Goal: Task Accomplishment & Management: Complete application form

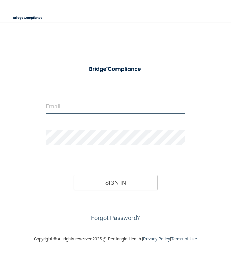
type input "[EMAIL_ADDRESS][DOMAIN_NAME]"
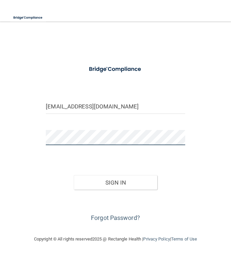
click at [115, 182] on button "Sign In" at bounding box center [116, 182] width 84 height 15
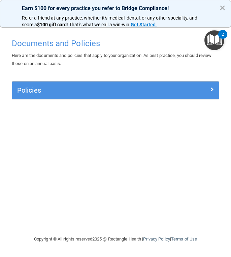
click at [223, 10] on button "×" at bounding box center [223, 7] width 6 height 11
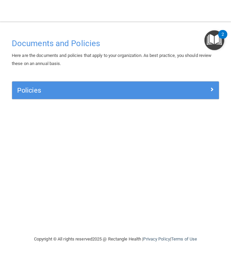
click at [217, 38] on img "Open Resource Center, 2 new notifications" at bounding box center [215, 40] width 20 height 20
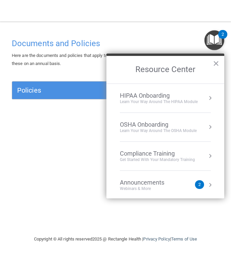
click at [212, 97] on button "Resource Center" at bounding box center [210, 98] width 7 height 7
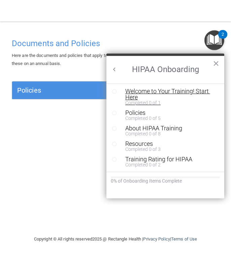
scroll to position [1, 0]
click at [165, 89] on div "Welcome to Your Training! Start Here" at bounding box center [170, 94] width 90 height 12
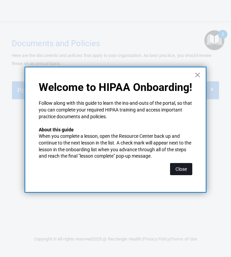
click at [180, 168] on button "Close" at bounding box center [181, 169] width 22 height 12
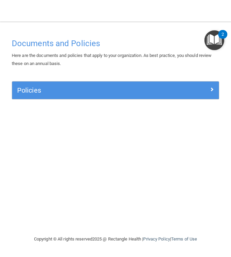
click at [210, 46] on img "Open Resource Center, 2 new notifications" at bounding box center [215, 40] width 20 height 20
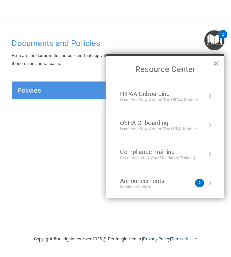
scroll to position [0, 0]
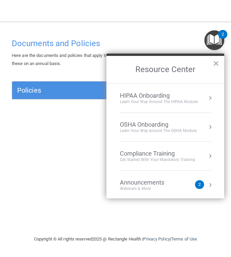
click at [164, 95] on div "HIPAA Onboarding" at bounding box center [159, 95] width 78 height 7
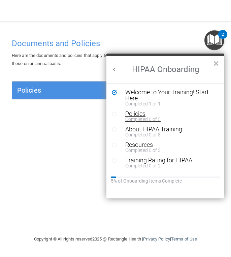
click at [142, 116] on div "Policies" at bounding box center [170, 114] width 90 height 6
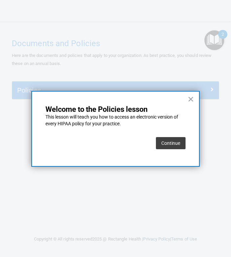
click at [170, 144] on button "Continue" at bounding box center [171, 143] width 30 height 12
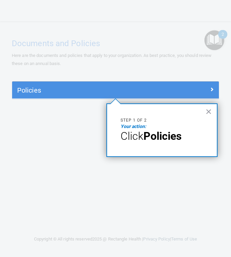
click at [136, 125] on em "Your action:" at bounding box center [134, 126] width 26 height 5
click at [164, 140] on strong "Policies" at bounding box center [163, 136] width 38 height 13
click at [207, 111] on button "×" at bounding box center [209, 111] width 6 height 11
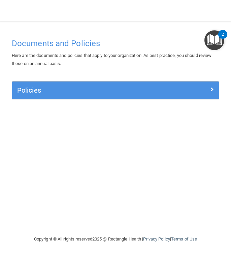
click at [193, 86] on div at bounding box center [194, 89] width 52 height 8
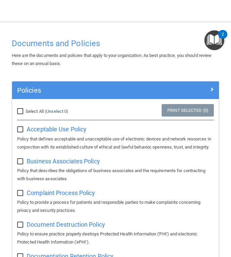
click at [22, 109] on input "Select All (Unselect 0) Unselect All" at bounding box center [21, 111] width 8 height 5
checkbox input "true"
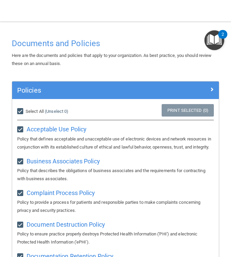
checkbox input "true"
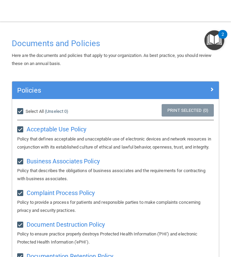
checkbox input "true"
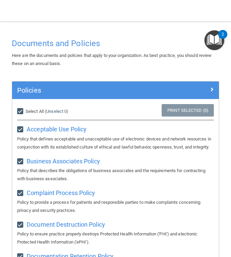
checkbox input "true"
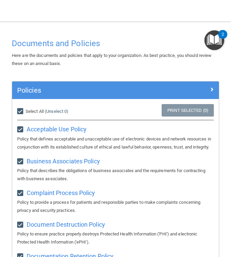
checkbox input "true"
click at [205, 89] on div at bounding box center [194, 89] width 52 height 8
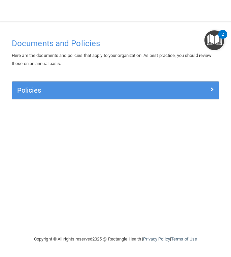
click at [206, 43] on img "Open Resource Center, 2 new notifications" at bounding box center [215, 40] width 20 height 20
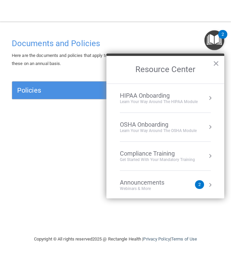
click at [152, 97] on div "HIPAA Onboarding" at bounding box center [159, 95] width 78 height 7
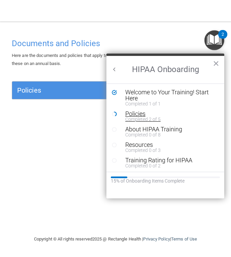
click at [137, 113] on div "Policies" at bounding box center [170, 114] width 90 height 6
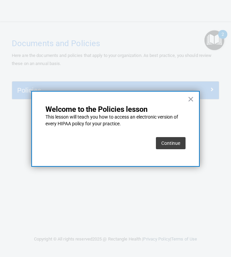
click at [175, 147] on button "Continue" at bounding box center [171, 143] width 30 height 12
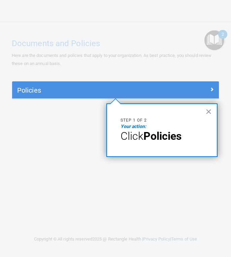
click at [140, 126] on em "Your action:" at bounding box center [134, 126] width 26 height 5
click at [168, 132] on strong "Policies" at bounding box center [163, 136] width 38 height 13
click at [181, 134] on strong "Policies" at bounding box center [163, 136] width 38 height 13
click at [116, 134] on div "× Step 1 of 2 Your action: Click Policies" at bounding box center [162, 131] width 111 height 54
click at [137, 127] on em "Your action:" at bounding box center [134, 126] width 26 height 5
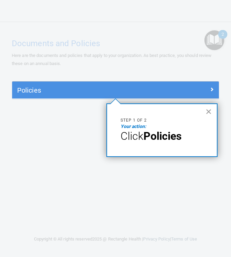
click at [206, 114] on button "×" at bounding box center [209, 111] width 6 height 11
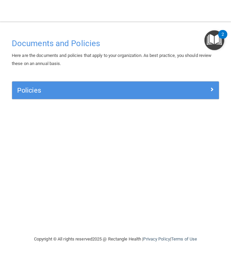
click at [205, 85] on div at bounding box center [194, 89] width 52 height 8
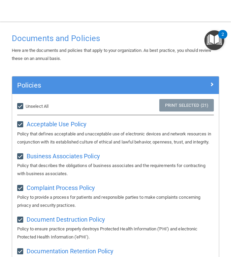
scroll to position [6, 0]
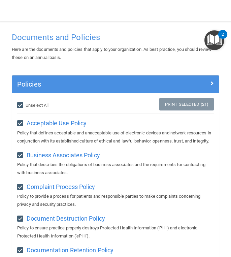
click at [25, 106] on label "Select All (Unselect 21) Unselect All" at bounding box center [32, 106] width 31 height 8
click at [25, 106] on input "Select All (Unselect 21) Unselect All" at bounding box center [21, 105] width 8 height 5
checkbox input "false"
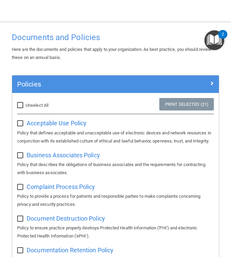
checkbox input "false"
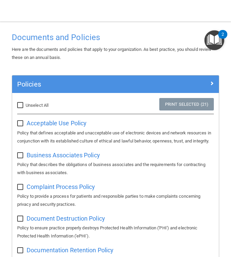
checkbox input "false"
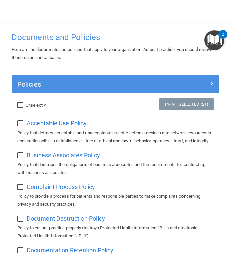
checkbox input "false"
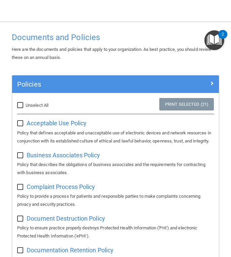
checkbox input "false"
click at [47, 120] on span "Acceptable Use Policy" at bounding box center [57, 123] width 60 height 7
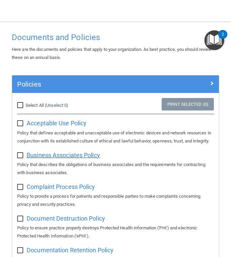
click at [65, 159] on span "Business Associates Policy" at bounding box center [64, 155] width 74 height 7
click at [50, 191] on span "Complaint Process Policy" at bounding box center [61, 186] width 68 height 7
click at [58, 222] on span "Document Destruction Policy" at bounding box center [66, 218] width 79 height 7
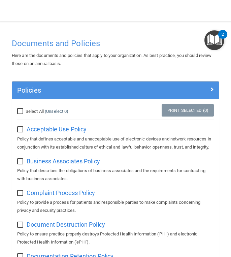
scroll to position [0, 0]
click at [218, 34] on img "Open Resource Center, 2 new notifications" at bounding box center [215, 40] width 20 height 20
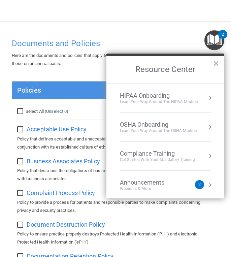
click at [164, 97] on div "HIPAA Onboarding" at bounding box center [159, 95] width 78 height 7
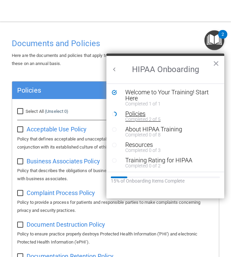
click at [139, 111] on div "Policies" at bounding box center [170, 114] width 90 height 6
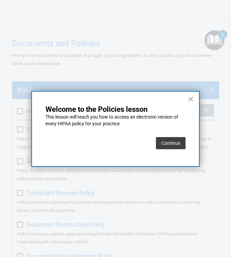
click at [168, 140] on button "Continue" at bounding box center [171, 143] width 30 height 12
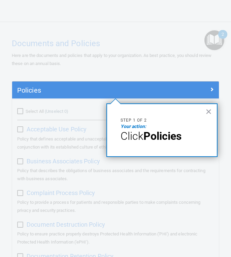
click at [149, 139] on strong "Policies" at bounding box center [163, 136] width 38 height 13
click at [209, 114] on button "×" at bounding box center [209, 111] width 6 height 11
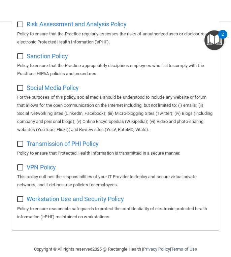
scroll to position [576, 0]
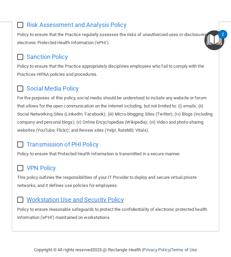
click at [74, 196] on span "Workstation Use and Security Policy" at bounding box center [75, 199] width 97 height 7
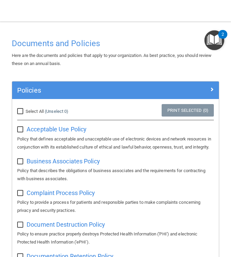
scroll to position [0, 0]
click at [216, 92] on div at bounding box center [194, 89] width 52 height 8
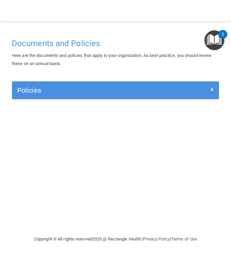
click at [113, 95] on div "Policies" at bounding box center [89, 90] width 155 height 11
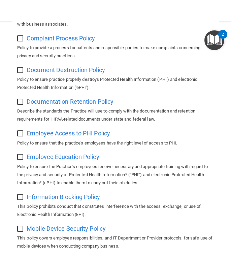
scroll to position [246, 0]
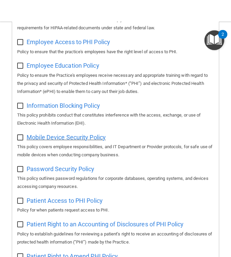
click at [66, 140] on span "Mobile Device Security Policy" at bounding box center [66, 137] width 79 height 7
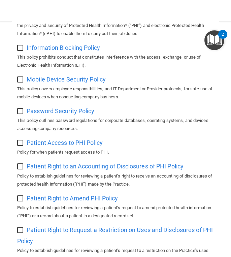
scroll to position [317, 0]
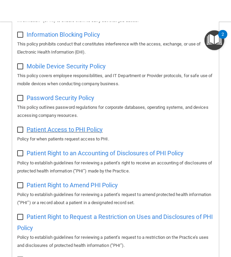
click at [65, 132] on span "Patient Access to PHI Policy" at bounding box center [65, 129] width 76 height 7
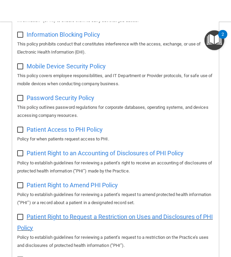
click at [48, 215] on span "Patient Right to Request a Restriction on Uses and Disclosures of PHI Policy" at bounding box center [115, 223] width 196 height 18
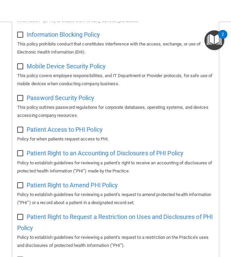
click at [211, 50] on p "This policy prohibits conduct that constitutes interference with the access, ex…" at bounding box center [115, 48] width 197 height 16
click at [215, 47] on img "Open Resource Center, 2 new notifications" at bounding box center [215, 40] width 20 height 20
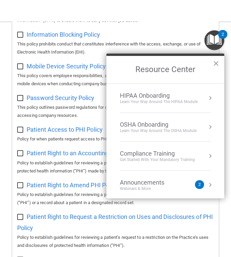
click at [157, 90] on li "HIPAA Onboarding Learn Your Way around the HIPAA module" at bounding box center [165, 98] width 91 height 29
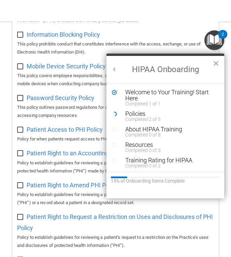
scroll to position [0, 0]
click at [162, 131] on div "About HIPAA Training" at bounding box center [170, 129] width 90 height 6
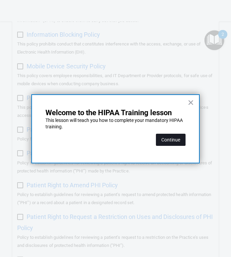
click at [167, 141] on button "Continue" at bounding box center [171, 140] width 30 height 12
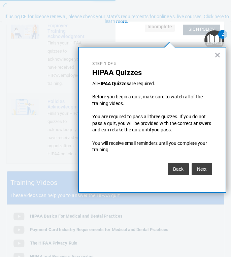
scroll to position [51, 0]
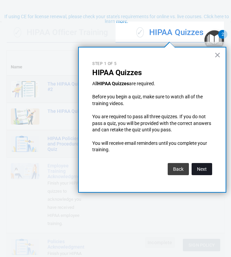
click at [205, 165] on button "Next" at bounding box center [202, 169] width 21 height 12
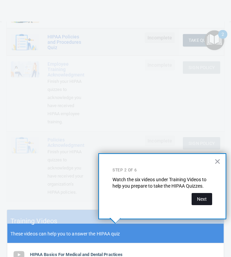
click at [205, 201] on button "Next" at bounding box center [202, 199] width 21 height 12
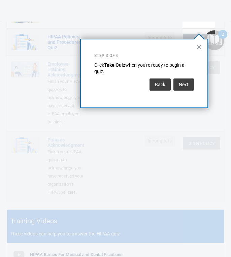
scroll to position [129, 0]
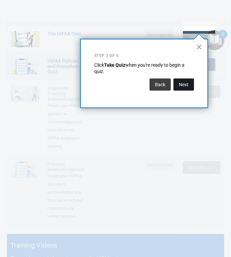
click at [181, 85] on button "Next" at bounding box center [184, 85] width 21 height 12
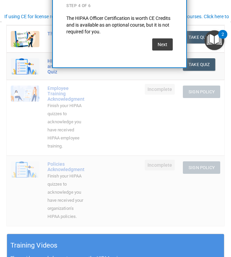
scroll to position [51, 0]
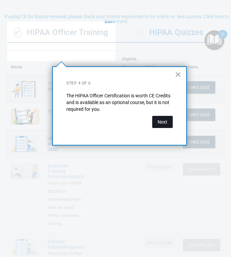
click at [164, 125] on button "Next" at bounding box center [162, 122] width 21 height 12
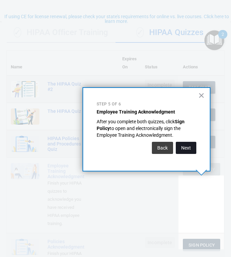
click at [191, 145] on button "Next" at bounding box center [186, 148] width 21 height 12
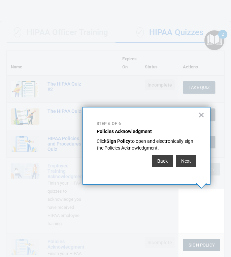
scroll to position [112, 0]
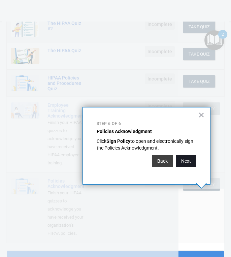
click at [186, 162] on button "Next" at bounding box center [186, 161] width 21 height 12
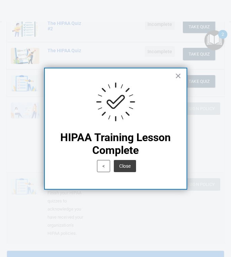
click at [128, 168] on button "Close" at bounding box center [125, 166] width 22 height 12
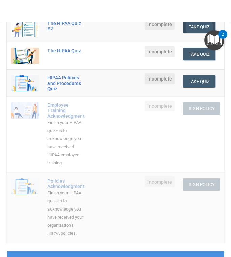
click at [197, 33] on button "Take Quiz" at bounding box center [199, 27] width 32 height 12
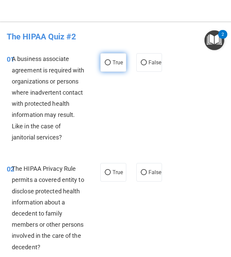
click at [113, 65] on span "True" at bounding box center [118, 62] width 10 height 6
click at [111, 65] on input "True" at bounding box center [108, 62] width 6 height 5
radio input "true"
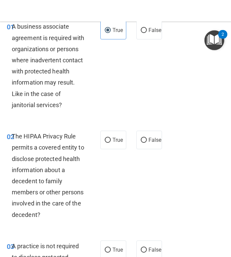
scroll to position [52, 0]
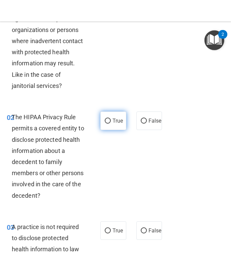
click at [109, 116] on label "True" at bounding box center [114, 121] width 26 height 19
click at [109, 119] on input "True" at bounding box center [108, 121] width 6 height 5
radio input "true"
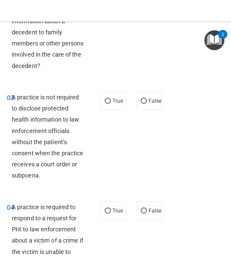
scroll to position [182, 0]
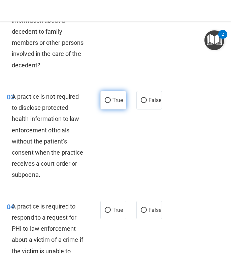
click at [109, 101] on input "True" at bounding box center [108, 100] width 6 height 5
radio input "true"
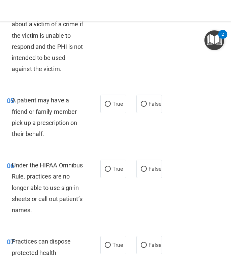
scroll to position [399, 0]
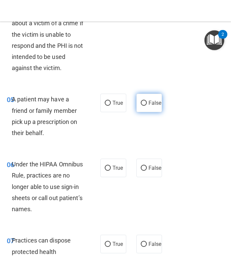
click at [149, 103] on span "False" at bounding box center [155, 103] width 13 height 6
click at [147, 103] on input "False" at bounding box center [144, 103] width 6 height 5
radio input "true"
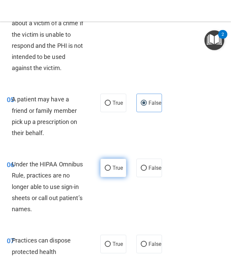
click at [115, 165] on span "True" at bounding box center [118, 168] width 10 height 6
click at [111, 166] on input "True" at bounding box center [108, 168] width 6 height 5
radio input "true"
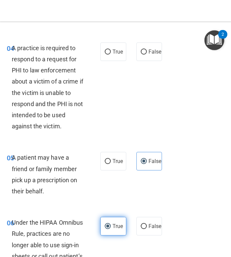
scroll to position [339, 0]
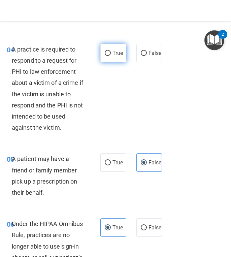
click at [101, 47] on label "True" at bounding box center [114, 53] width 26 height 19
click at [105, 51] on input "True" at bounding box center [108, 53] width 6 height 5
radio input "true"
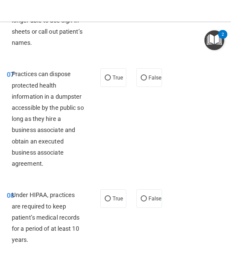
scroll to position [593, 0]
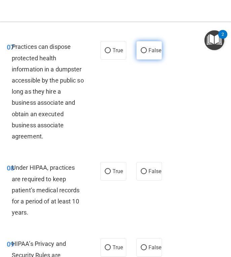
click at [158, 41] on label "False" at bounding box center [150, 50] width 26 height 19
click at [147, 48] on input "False" at bounding box center [144, 50] width 6 height 5
radio input "true"
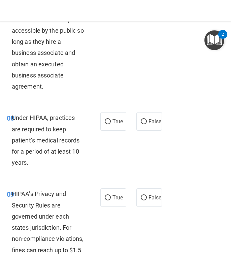
scroll to position [644, 0]
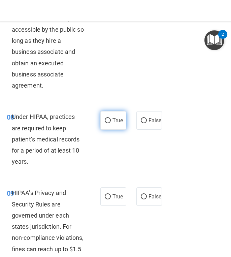
click at [116, 122] on label "True" at bounding box center [114, 120] width 26 height 19
click at [111, 122] on input "True" at bounding box center [108, 120] width 6 height 5
radio input "true"
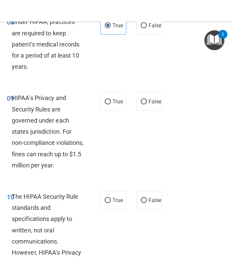
scroll to position [740, 0]
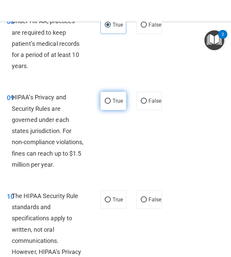
click at [116, 98] on span "True" at bounding box center [118, 101] width 10 height 6
click at [111, 99] on input "True" at bounding box center [108, 101] width 6 height 5
radio input "true"
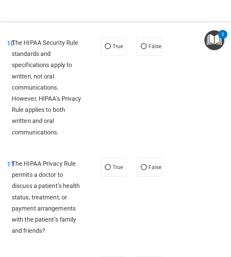
scroll to position [893, 0]
click at [106, 53] on div "10 The HIPAA Security Rule standards and specifications apply to written, not o…" at bounding box center [54, 89] width 114 height 104
click at [111, 44] on input "True" at bounding box center [108, 46] width 6 height 5
radio input "true"
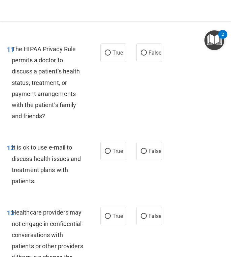
scroll to position [1008, 0]
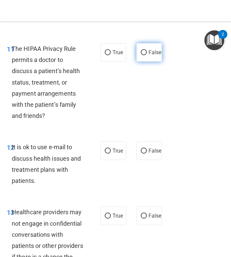
click at [151, 49] on span "False" at bounding box center [155, 52] width 13 height 6
click at [147, 50] on input "False" at bounding box center [144, 52] width 6 height 5
radio input "true"
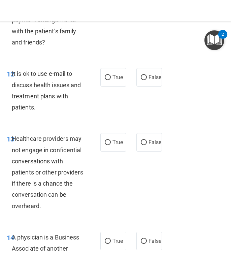
scroll to position [1080, 0]
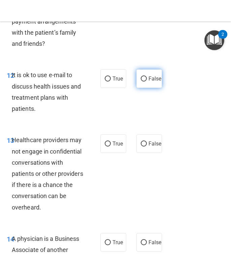
click at [157, 76] on span "False" at bounding box center [155, 79] width 13 height 6
click at [147, 77] on input "False" at bounding box center [144, 79] width 6 height 5
radio input "true"
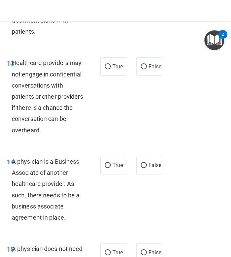
scroll to position [1157, 0]
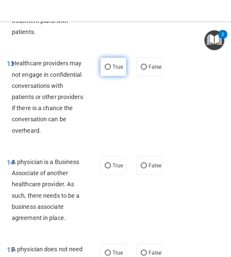
click at [120, 64] on span "True" at bounding box center [118, 67] width 10 height 6
click at [111, 65] on input "True" at bounding box center [108, 67] width 6 height 5
radio input "true"
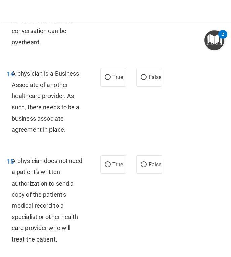
scroll to position [1246, 0]
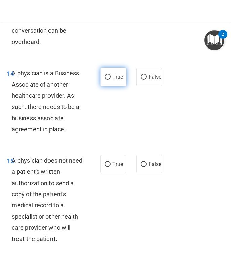
click at [113, 76] on label "True" at bounding box center [114, 77] width 26 height 19
click at [111, 76] on input "True" at bounding box center [108, 77] width 6 height 5
radio input "true"
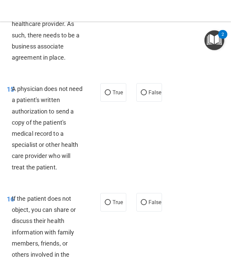
scroll to position [1317, 0]
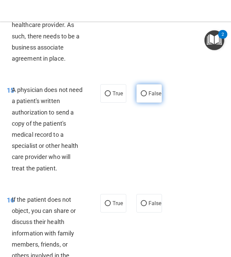
click at [147, 91] on input "False" at bounding box center [144, 93] width 6 height 5
radio input "true"
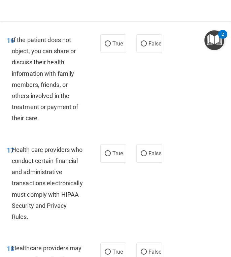
scroll to position [1476, 0]
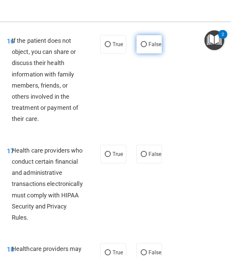
click at [149, 41] on span "False" at bounding box center [155, 44] width 13 height 6
click at [147, 42] on input "False" at bounding box center [144, 44] width 6 height 5
radio input "true"
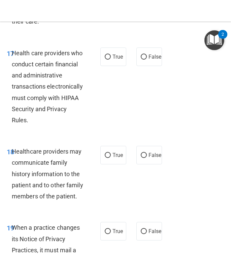
scroll to position [1574, 0]
click at [107, 59] on div "17 Health care providers who conduct certain financial and administrative trans…" at bounding box center [54, 88] width 114 height 82
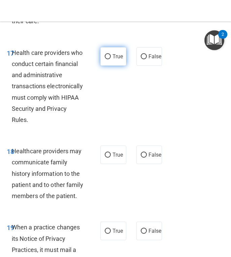
click at [108, 54] on input "True" at bounding box center [108, 56] width 6 height 5
radio input "true"
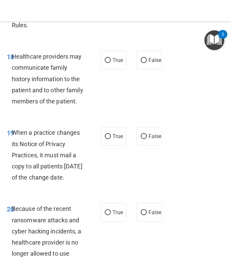
scroll to position [1669, 0]
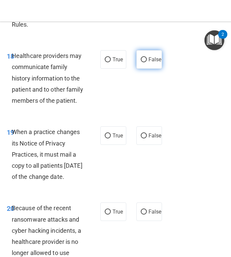
click at [160, 56] on span "False" at bounding box center [155, 59] width 13 height 6
click at [147, 57] on input "False" at bounding box center [144, 59] width 6 height 5
radio input "true"
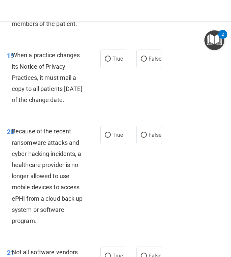
scroll to position [1747, 0]
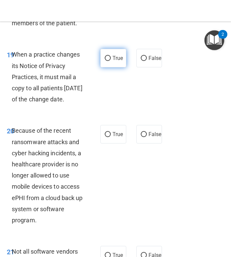
click at [108, 56] on input "True" at bounding box center [108, 58] width 6 height 5
radio input "true"
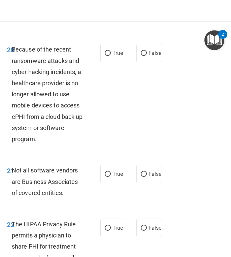
scroll to position [1829, 0]
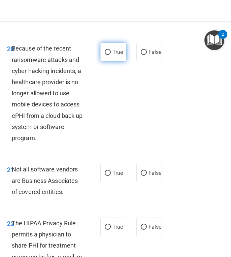
click at [118, 51] on span "True" at bounding box center [118, 52] width 10 height 6
click at [111, 51] on input "True" at bounding box center [108, 52] width 6 height 5
radio input "true"
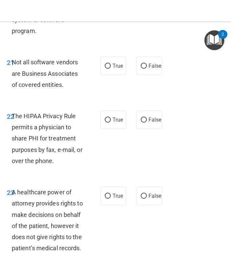
scroll to position [1940, 0]
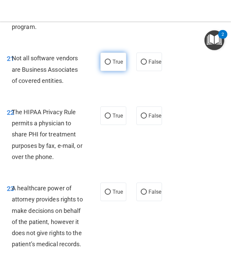
click at [107, 68] on label "True" at bounding box center [114, 62] width 26 height 19
click at [107, 65] on input "True" at bounding box center [108, 62] width 6 height 5
radio input "true"
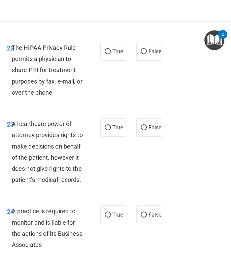
scroll to position [2005, 0]
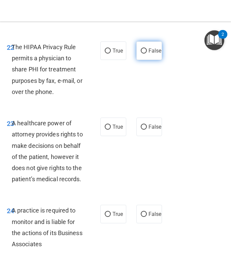
click at [144, 42] on label "False" at bounding box center [150, 50] width 26 height 19
click at [144, 49] on input "False" at bounding box center [144, 51] width 6 height 5
radio input "true"
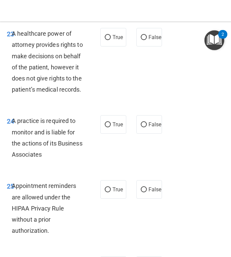
scroll to position [2096, 0]
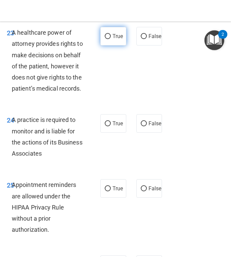
click at [114, 39] on span "True" at bounding box center [118, 36] width 10 height 6
click at [111, 39] on input "True" at bounding box center [108, 36] width 6 height 5
radio input "true"
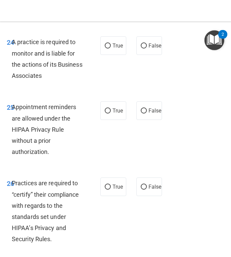
scroll to position [2184, 0]
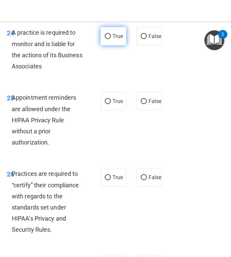
click at [115, 38] on span "True" at bounding box center [118, 36] width 10 height 6
click at [111, 38] on input "True" at bounding box center [108, 36] width 6 height 5
radio input "true"
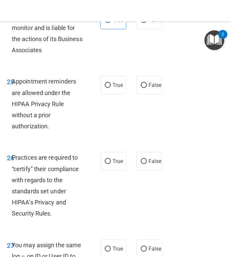
scroll to position [2212, 0]
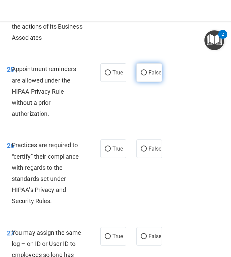
click at [152, 71] on span "False" at bounding box center [155, 72] width 13 height 6
click at [147, 71] on input "False" at bounding box center [144, 72] width 6 height 5
radio input "true"
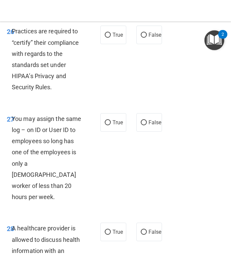
scroll to position [2327, 0]
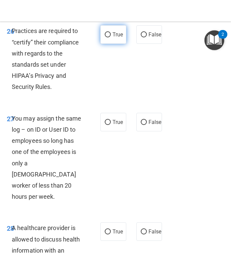
click at [112, 29] on label "True" at bounding box center [114, 34] width 26 height 19
click at [111, 32] on input "True" at bounding box center [108, 34] width 6 height 5
radio input "true"
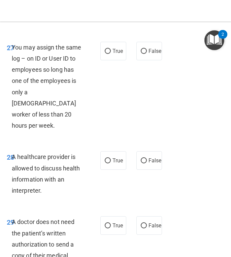
scroll to position [2398, 0]
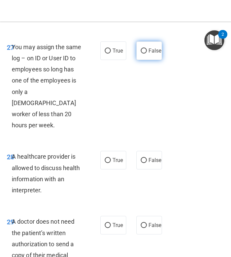
click at [153, 51] on span "False" at bounding box center [155, 51] width 13 height 6
click at [147, 51] on input "False" at bounding box center [144, 51] width 6 height 5
radio input "true"
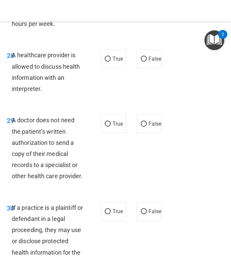
scroll to position [2499, 0]
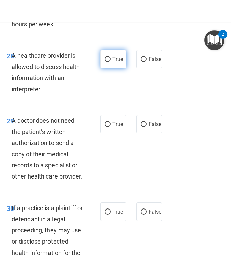
click at [105, 50] on label "True" at bounding box center [114, 59] width 26 height 19
click at [105, 57] on input "True" at bounding box center [108, 59] width 6 height 5
radio input "true"
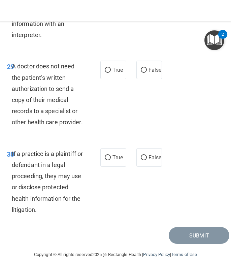
scroll to position [2553, 0]
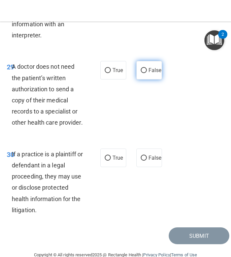
click at [151, 67] on span "False" at bounding box center [155, 70] width 13 height 6
click at [147, 68] on input "False" at bounding box center [144, 70] width 6 height 5
radio input "true"
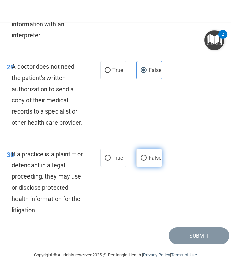
click at [149, 149] on label "False" at bounding box center [150, 158] width 26 height 19
click at [147, 156] on input "False" at bounding box center [144, 158] width 6 height 5
radio input "true"
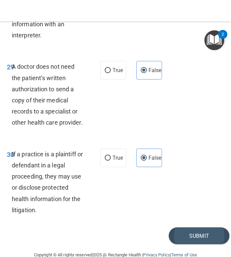
click at [199, 228] on button "Submit" at bounding box center [199, 236] width 61 height 17
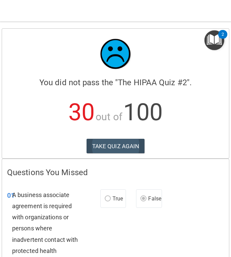
click at [130, 147] on button "TAKE QUIZ AGAIN" at bounding box center [116, 146] width 58 height 15
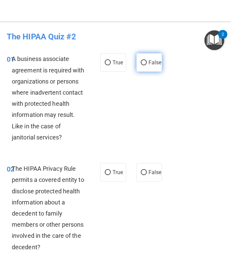
click at [142, 60] on input "False" at bounding box center [144, 62] width 6 height 5
radio input "true"
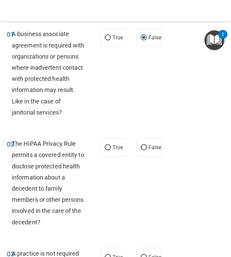
scroll to position [200, 0]
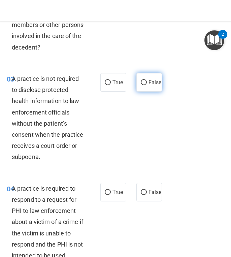
click at [145, 76] on label "False" at bounding box center [150, 82] width 26 height 19
click at [145, 80] on input "False" at bounding box center [144, 82] width 6 height 5
radio input "true"
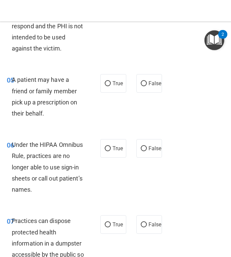
scroll to position [419, 0]
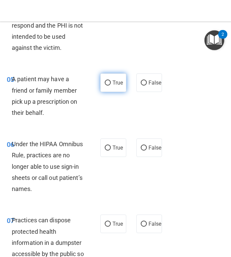
click at [106, 81] on input "True" at bounding box center [108, 83] width 6 height 5
radio input "true"
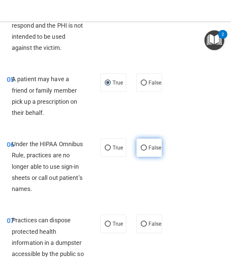
click at [143, 146] on input "False" at bounding box center [144, 148] width 6 height 5
radio input "true"
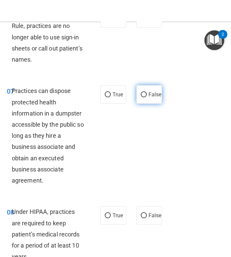
scroll to position [549, 0]
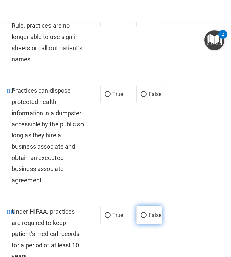
click at [141, 213] on input "False" at bounding box center [144, 215] width 6 height 5
radio input "true"
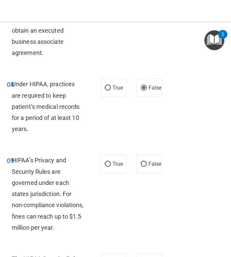
scroll to position [678, 0]
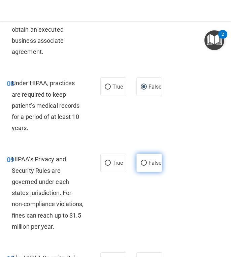
click at [144, 165] on label "False" at bounding box center [150, 163] width 26 height 19
click at [144, 165] on input "False" at bounding box center [144, 163] width 6 height 5
radio input "true"
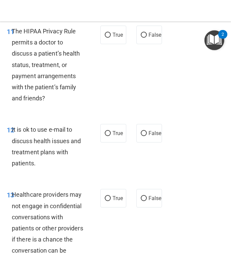
scroll to position [1054, 0]
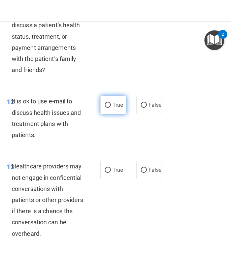
click at [106, 103] on input "True" at bounding box center [108, 105] width 6 height 5
radio input "true"
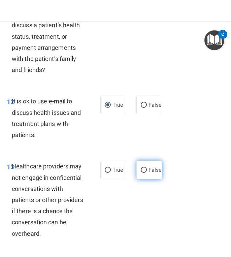
click at [145, 168] on input "False" at bounding box center [144, 170] width 6 height 5
radio input "true"
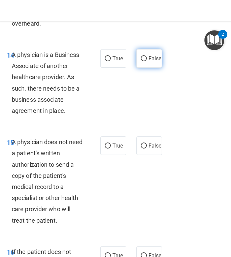
scroll to position [1265, 0]
click at [147, 51] on label "False" at bounding box center [150, 58] width 26 height 19
click at [147, 56] on input "False" at bounding box center [144, 58] width 6 height 5
radio input "true"
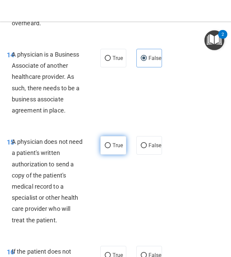
click at [103, 145] on label "True" at bounding box center [114, 145] width 26 height 19
click at [105, 145] on input "True" at bounding box center [108, 145] width 6 height 5
radio input "true"
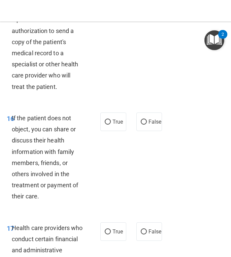
scroll to position [1439, 0]
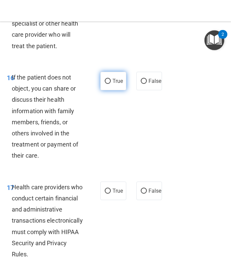
click at [121, 78] on span "True" at bounding box center [118, 81] width 10 height 6
click at [111, 79] on input "True" at bounding box center [108, 81] width 6 height 5
radio input "true"
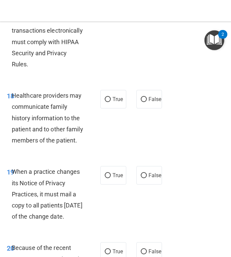
scroll to position [1644, 0]
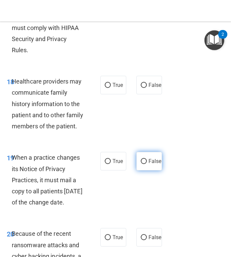
click at [153, 157] on label "False" at bounding box center [150, 161] width 26 height 19
click at [147, 159] on input "False" at bounding box center [144, 161] width 6 height 5
radio input "true"
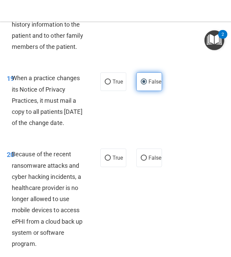
scroll to position [1731, 0]
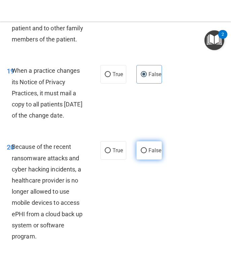
click at [153, 156] on label "False" at bounding box center [150, 150] width 26 height 19
click at [147, 153] on input "False" at bounding box center [144, 150] width 6 height 5
radio input "true"
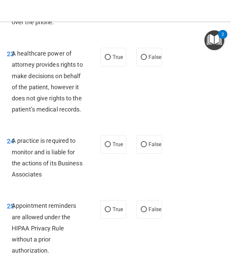
scroll to position [2074, 0]
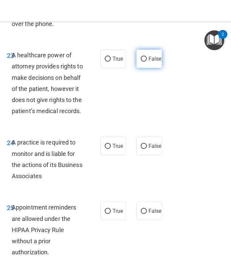
click at [157, 60] on span "False" at bounding box center [155, 59] width 13 height 6
click at [147, 60] on input "False" at bounding box center [144, 59] width 6 height 5
radio input "true"
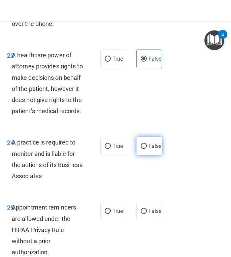
click at [141, 141] on label "False" at bounding box center [150, 146] width 26 height 19
click at [141, 144] on input "False" at bounding box center [144, 146] width 6 height 5
radio input "true"
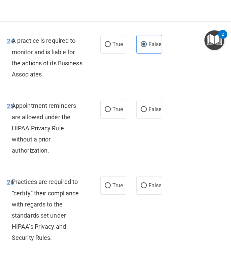
scroll to position [2178, 0]
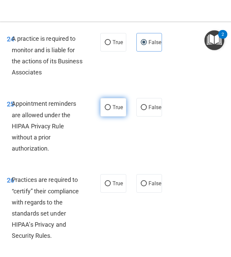
click at [111, 102] on label "True" at bounding box center [114, 107] width 26 height 19
click at [111, 105] on input "True" at bounding box center [108, 107] width 6 height 5
radio input "true"
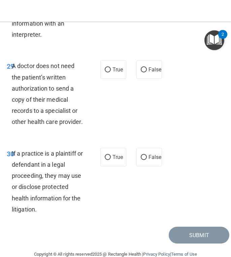
scroll to position [2553, 0]
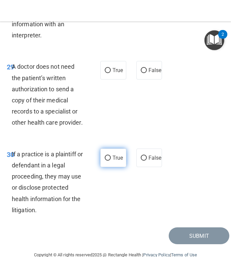
click at [111, 149] on label "True" at bounding box center [114, 158] width 26 height 19
click at [111, 156] on input "True" at bounding box center [108, 158] width 6 height 5
radio input "true"
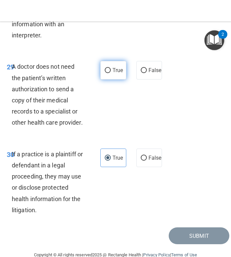
click at [102, 62] on label "True" at bounding box center [114, 70] width 26 height 19
click at [105, 68] on input "True" at bounding box center [108, 70] width 6 height 5
radio input "true"
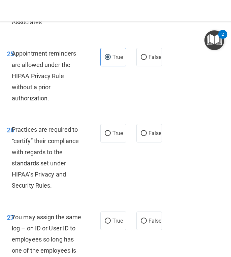
scroll to position [2227, 0]
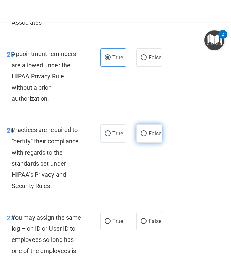
click at [149, 132] on span "False" at bounding box center [155, 134] width 13 height 6
click at [147, 132] on input "False" at bounding box center [144, 134] width 6 height 5
radio input "true"
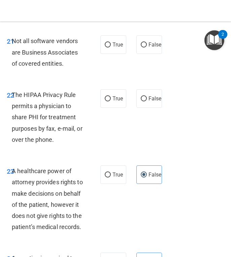
scroll to position [1957, 0]
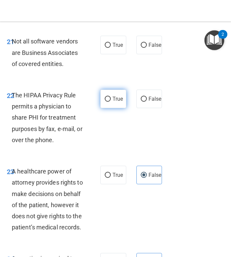
click at [117, 101] on span "True" at bounding box center [118, 99] width 10 height 6
click at [111, 101] on input "True" at bounding box center [108, 99] width 6 height 5
radio input "true"
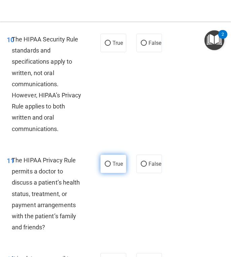
scroll to position [897, 0]
click at [111, 159] on label "True" at bounding box center [114, 164] width 26 height 19
click at [111, 162] on input "True" at bounding box center [108, 164] width 6 height 5
radio input "true"
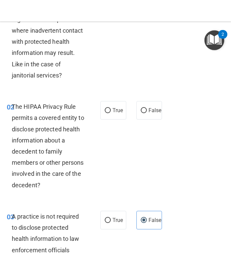
scroll to position [63, 0]
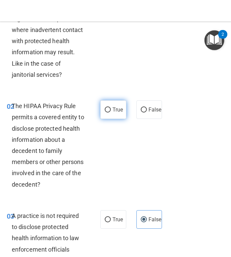
click at [111, 113] on label "True" at bounding box center [114, 110] width 26 height 19
click at [111, 113] on input "True" at bounding box center [108, 110] width 6 height 5
radio input "true"
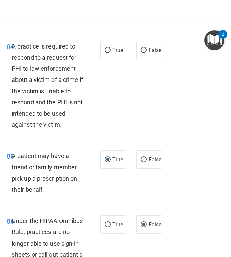
scroll to position [343, 0]
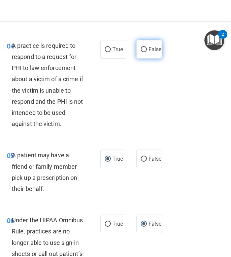
click at [144, 47] on input "False" at bounding box center [144, 49] width 6 height 5
radio input "true"
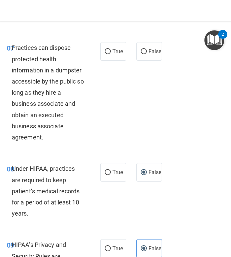
scroll to position [593, 0]
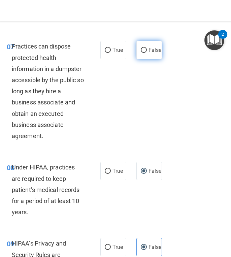
click at [158, 47] on span "False" at bounding box center [155, 50] width 13 height 6
click at [147, 48] on input "False" at bounding box center [144, 50] width 6 height 5
radio input "true"
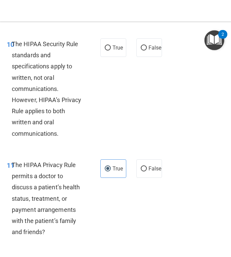
scroll to position [892, 0]
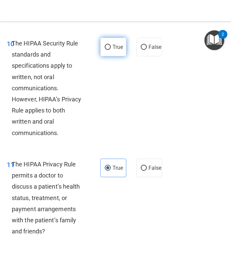
click at [109, 46] on label "True" at bounding box center [114, 47] width 26 height 19
click at [109, 46] on input "True" at bounding box center [108, 47] width 6 height 5
radio input "true"
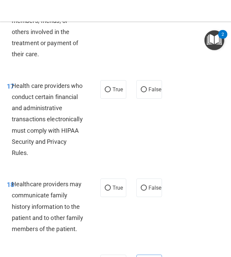
scroll to position [1541, 0]
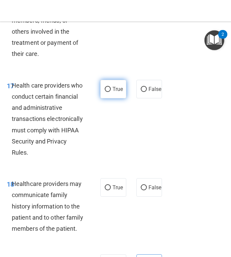
click at [111, 80] on label "True" at bounding box center [114, 89] width 26 height 19
click at [111, 87] on input "True" at bounding box center [108, 89] width 6 height 5
radio input "true"
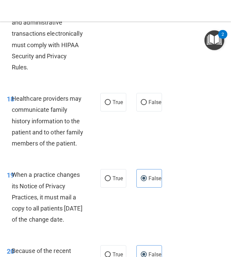
scroll to position [1628, 0]
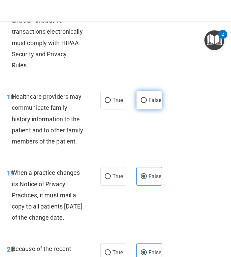
click at [148, 91] on label "False" at bounding box center [150, 100] width 26 height 19
click at [147, 98] on input "False" at bounding box center [144, 100] width 6 height 5
radio input "true"
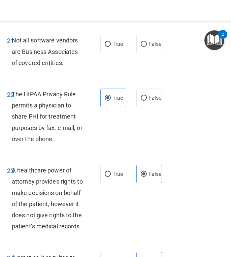
scroll to position [1952, 0]
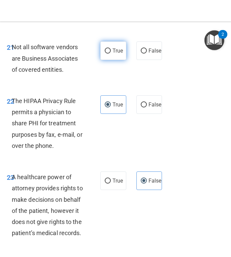
click at [115, 56] on label "True" at bounding box center [114, 50] width 26 height 19
click at [111, 54] on input "True" at bounding box center [108, 51] width 6 height 5
radio input "true"
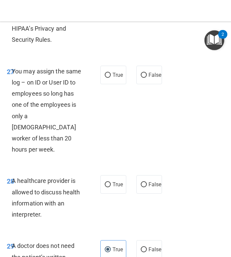
scroll to position [2376, 0]
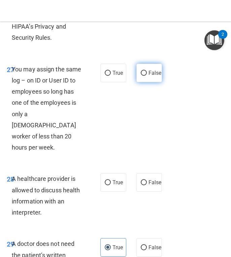
click at [149, 74] on span "False" at bounding box center [155, 73] width 13 height 6
click at [147, 74] on input "False" at bounding box center [144, 73] width 6 height 5
radio input "true"
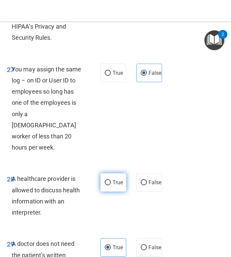
click at [113, 173] on label "True" at bounding box center [114, 182] width 26 height 19
click at [111, 180] on input "True" at bounding box center [108, 182] width 6 height 5
radio input "true"
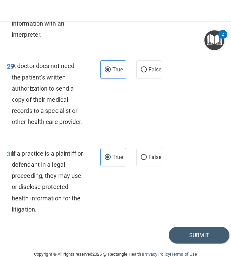
scroll to position [2553, 0]
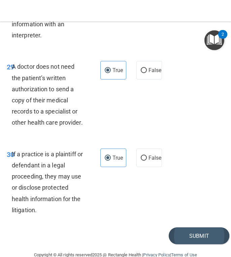
click at [198, 228] on button "Submit" at bounding box center [199, 236] width 61 height 17
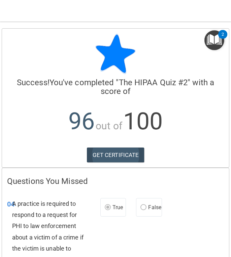
click at [136, 152] on link "GET CERTIFICATE" at bounding box center [116, 155] width 58 height 15
click at [214, 41] on img "Open Resource Center, 2 new notifications" at bounding box center [215, 40] width 20 height 20
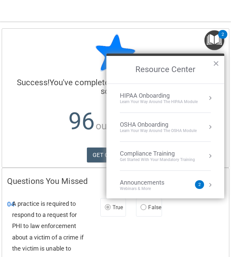
click at [160, 96] on div "HIPAA Onboarding" at bounding box center [159, 95] width 78 height 7
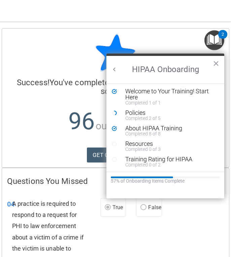
scroll to position [1, 0]
click at [115, 68] on button "Back to Resource Center Home" at bounding box center [114, 69] width 7 height 7
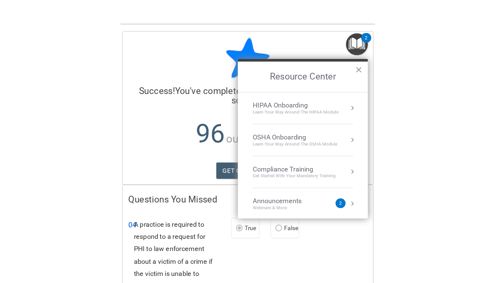
scroll to position [0, 0]
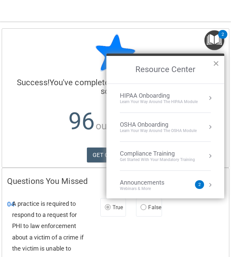
click at [217, 64] on button "×" at bounding box center [216, 63] width 6 height 11
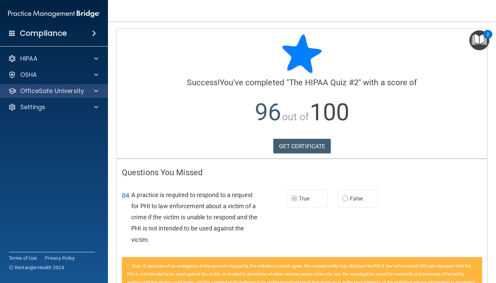
click at [88, 91] on div at bounding box center [95, 91] width 17 height 8
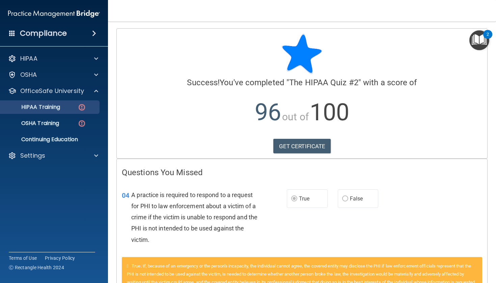
click at [54, 108] on p "HIPAA Training" at bounding box center [32, 107] width 56 height 7
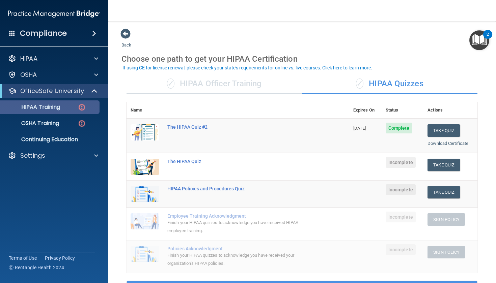
click at [50, 108] on p "HIPAA Training" at bounding box center [32, 107] width 56 height 7
click at [124, 38] on span at bounding box center [125, 34] width 10 height 10
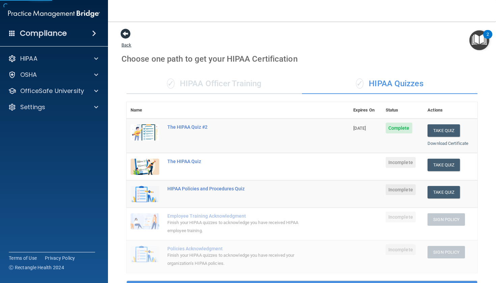
click at [126, 33] on span at bounding box center [125, 34] width 10 height 10
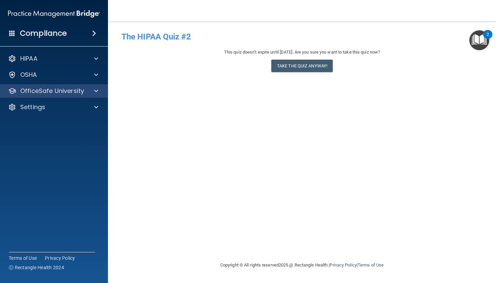
click at [93, 92] on div at bounding box center [95, 91] width 17 height 8
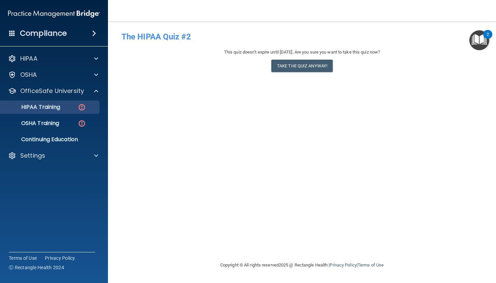
click at [55, 106] on p "HIPAA Training" at bounding box center [32, 107] width 56 height 7
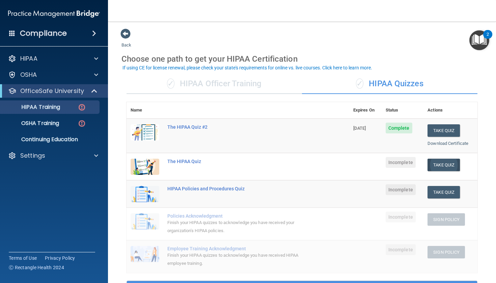
click at [231, 162] on button "Take Quiz" at bounding box center [443, 165] width 32 height 12
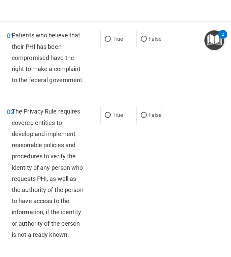
scroll to position [33, 0]
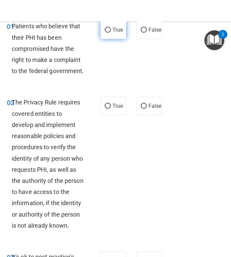
click at [110, 36] on label "True" at bounding box center [114, 30] width 26 height 19
click at [110, 33] on input "True" at bounding box center [108, 30] width 6 height 5
radio input "true"
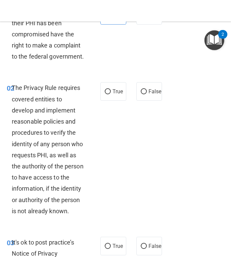
scroll to position [48, 0]
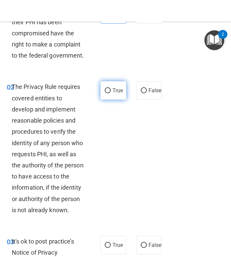
click at [111, 93] on label "True" at bounding box center [114, 90] width 26 height 19
click at [111, 93] on input "True" at bounding box center [108, 90] width 6 height 5
radio input "true"
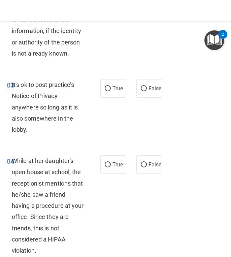
scroll to position [219, 0]
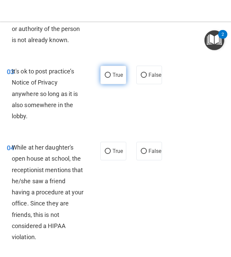
click at [113, 74] on span "True" at bounding box center [118, 75] width 10 height 6
click at [111, 74] on input "True" at bounding box center [108, 75] width 6 height 5
radio input "true"
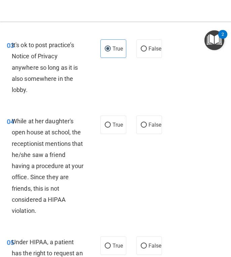
scroll to position [274, 0]
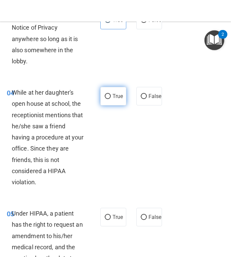
click at [123, 98] on label "True" at bounding box center [114, 96] width 26 height 19
click at [111, 98] on input "True" at bounding box center [108, 96] width 6 height 5
radio input "true"
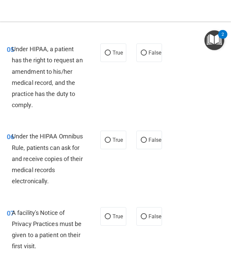
scroll to position [439, 0]
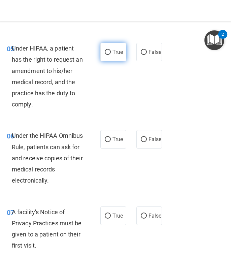
click at [112, 56] on label "True" at bounding box center [114, 52] width 26 height 19
click at [111, 55] on input "True" at bounding box center [108, 52] width 6 height 5
radio input "true"
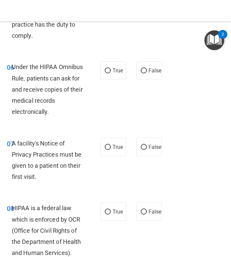
scroll to position [509, 0]
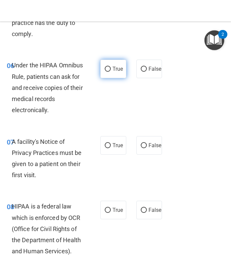
click at [115, 69] on span "True" at bounding box center [118, 69] width 10 height 6
click at [111, 69] on input "True" at bounding box center [108, 69] width 6 height 5
radio input "true"
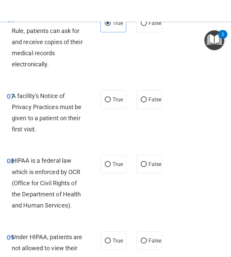
scroll to position [556, 0]
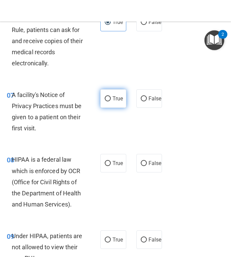
click at [110, 99] on label "True" at bounding box center [114, 98] width 26 height 19
click at [110, 99] on input "True" at bounding box center [108, 98] width 6 height 5
radio input "true"
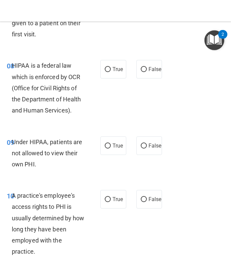
scroll to position [651, 0]
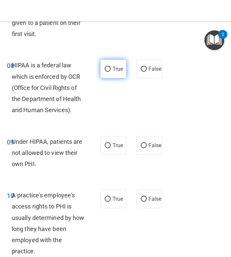
click at [124, 69] on label "True" at bounding box center [114, 69] width 26 height 19
click at [111, 69] on input "True" at bounding box center [108, 69] width 6 height 5
radio input "true"
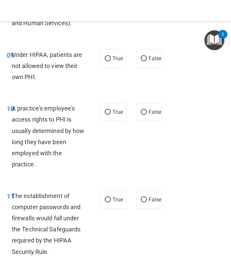
scroll to position [737, 0]
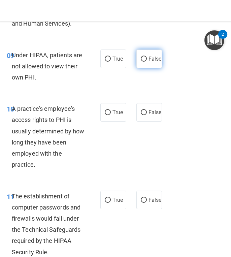
click at [150, 56] on span "False" at bounding box center [155, 59] width 13 height 6
click at [147, 57] on input "False" at bounding box center [144, 59] width 6 height 5
radio input "true"
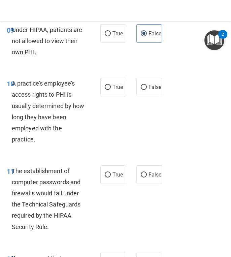
scroll to position [764, 0]
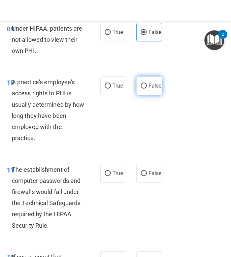
click at [156, 83] on span "False" at bounding box center [155, 86] width 13 height 6
click at [147, 84] on input "False" at bounding box center [144, 86] width 6 height 5
radio input "true"
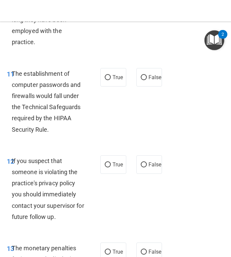
scroll to position [859, 0]
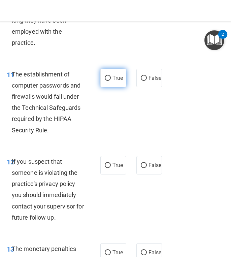
click at [113, 75] on span "True" at bounding box center [118, 78] width 10 height 6
click at [111, 76] on input "True" at bounding box center [108, 78] width 6 height 5
radio input "true"
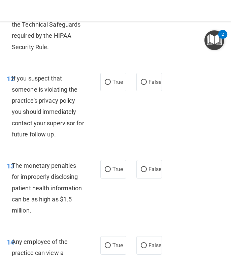
scroll to position [943, 0]
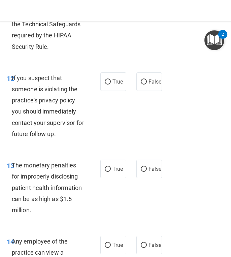
click at [118, 66] on div "12 If you suspect that someone is violating the practice's privacy policy you s…" at bounding box center [116, 107] width 228 height 87
click at [113, 73] on label "True" at bounding box center [114, 82] width 26 height 19
click at [111, 80] on input "True" at bounding box center [108, 82] width 6 height 5
radio input "true"
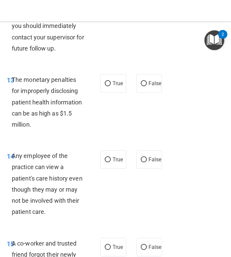
scroll to position [1032, 0]
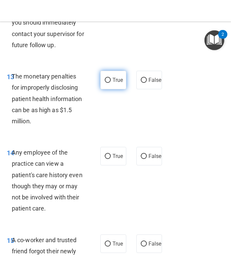
click at [112, 81] on label "True" at bounding box center [114, 80] width 26 height 19
click at [111, 81] on input "True" at bounding box center [108, 80] width 6 height 5
radio input "true"
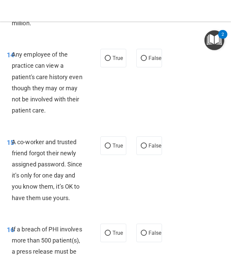
scroll to position [1131, 0]
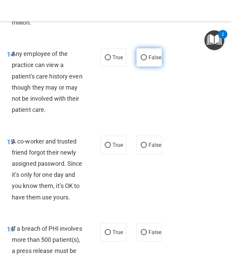
click at [158, 48] on label "False" at bounding box center [150, 57] width 26 height 19
click at [147, 55] on input "False" at bounding box center [144, 57] width 6 height 5
radio input "true"
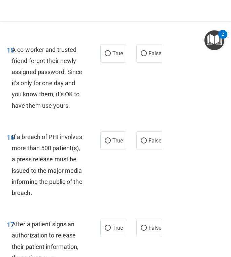
scroll to position [1224, 0]
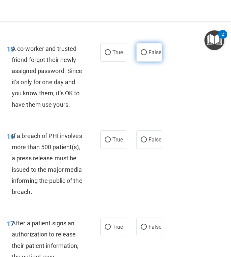
click at [153, 43] on label "False" at bounding box center [150, 52] width 26 height 19
click at [147, 50] on input "False" at bounding box center [144, 52] width 6 height 5
radio input "true"
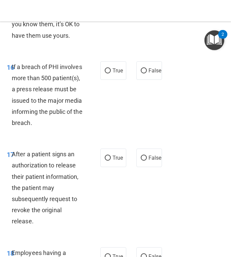
scroll to position [1294, 0]
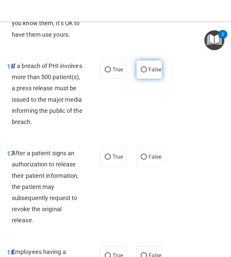
click at [149, 69] on label "False" at bounding box center [150, 69] width 26 height 19
click at [147, 69] on input "False" at bounding box center [144, 69] width 6 height 5
radio input "true"
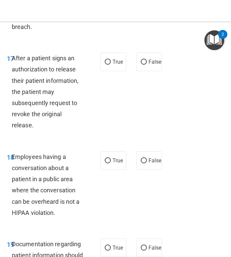
scroll to position [1391, 0]
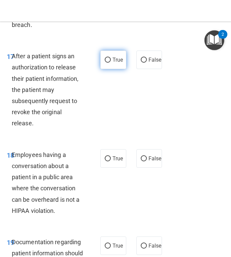
click at [112, 51] on label "True" at bounding box center [114, 60] width 26 height 19
click at [111, 58] on input "True" at bounding box center [108, 60] width 6 height 5
radio input "true"
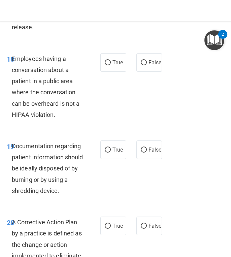
scroll to position [1487, 0]
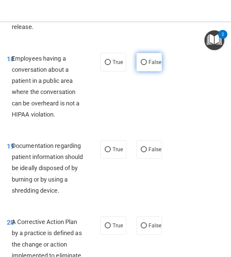
click at [158, 53] on label "False" at bounding box center [150, 62] width 26 height 19
click at [147, 60] on input "False" at bounding box center [144, 62] width 6 height 5
radio input "true"
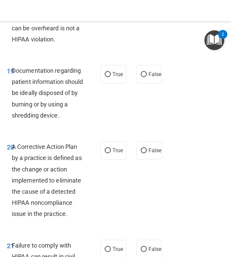
scroll to position [1563, 0]
click at [115, 70] on label "True" at bounding box center [114, 74] width 26 height 19
click at [111, 72] on input "True" at bounding box center [108, 74] width 6 height 5
radio input "true"
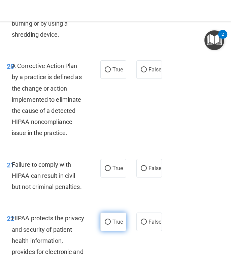
scroll to position [1642, 0]
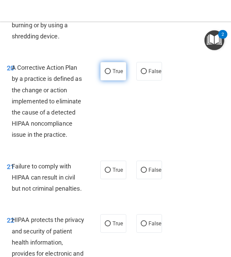
click at [120, 62] on label "True" at bounding box center [114, 71] width 26 height 19
click at [111, 69] on input "True" at bounding box center [108, 71] width 6 height 5
radio input "true"
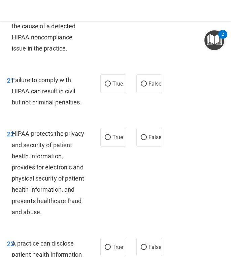
scroll to position [1729, 0]
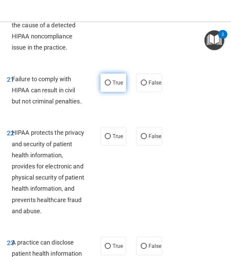
click at [110, 81] on input "True" at bounding box center [108, 83] width 6 height 5
radio input "true"
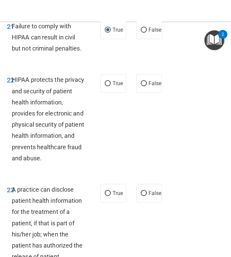
scroll to position [1785, 0]
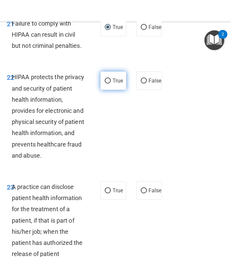
click at [112, 72] on label "True" at bounding box center [114, 81] width 26 height 19
click at [111, 79] on input "True" at bounding box center [108, 81] width 6 height 5
radio input "true"
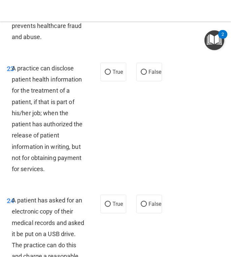
scroll to position [1903, 0]
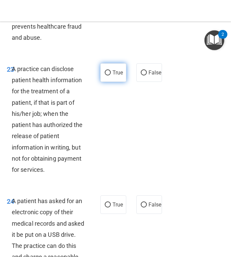
click at [101, 63] on label "True" at bounding box center [114, 72] width 26 height 19
click at [105, 70] on input "True" at bounding box center [108, 72] width 6 height 5
radio input "true"
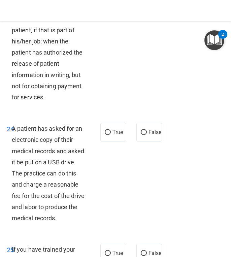
scroll to position [1976, 0]
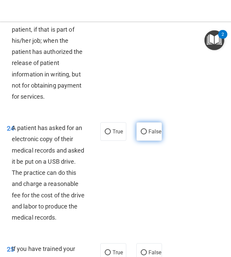
click at [149, 128] on label "False" at bounding box center [150, 131] width 26 height 19
click at [147, 130] on input "False" at bounding box center [144, 132] width 6 height 5
radio input "true"
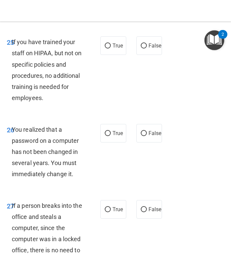
scroll to position [2184, 0]
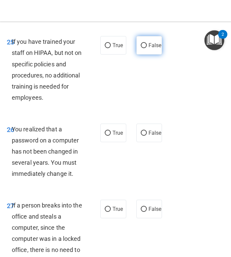
click at [157, 43] on span "False" at bounding box center [155, 45] width 13 height 6
click at [147, 43] on input "False" at bounding box center [144, 45] width 6 height 5
radio input "true"
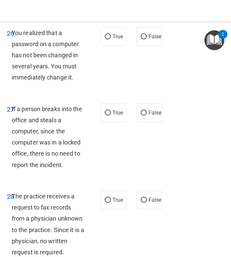
scroll to position [2282, 0]
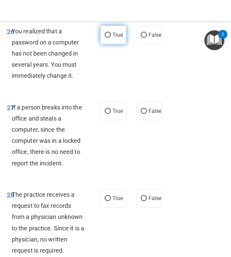
click at [113, 34] on span "True" at bounding box center [118, 35] width 10 height 6
click at [111, 34] on input "True" at bounding box center [108, 35] width 6 height 5
radio input "true"
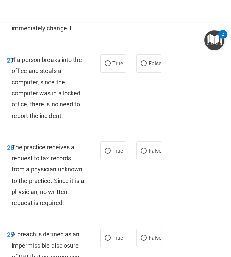
scroll to position [2330, 0]
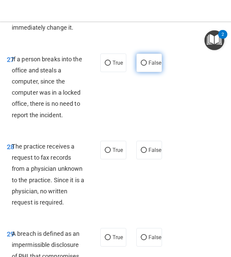
click at [148, 62] on label "False" at bounding box center [150, 63] width 26 height 19
click at [147, 62] on input "False" at bounding box center [144, 63] width 6 height 5
radio input "true"
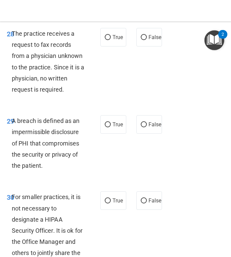
scroll to position [2444, 0]
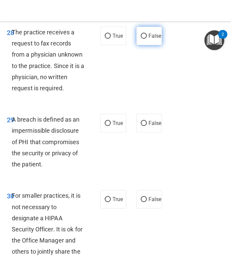
click at [160, 37] on span "False" at bounding box center [155, 36] width 13 height 6
click at [147, 37] on input "False" at bounding box center [144, 36] width 6 height 5
radio input "true"
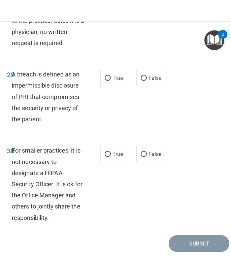
scroll to position [2498, 0]
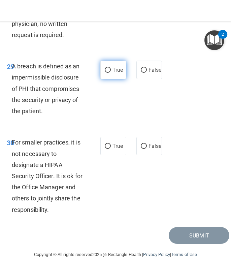
click at [116, 67] on span "True" at bounding box center [118, 70] width 10 height 6
click at [111, 68] on input "True" at bounding box center [108, 70] width 6 height 5
radio input "true"
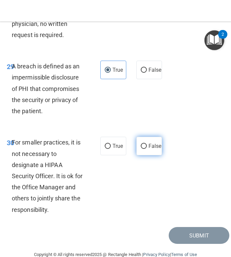
click at [159, 147] on span "False" at bounding box center [155, 146] width 13 height 6
click at [147, 147] on input "False" at bounding box center [144, 146] width 6 height 5
radio input "true"
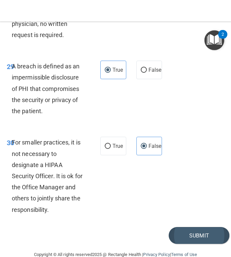
click at [199, 236] on button "Submit" at bounding box center [199, 235] width 61 height 17
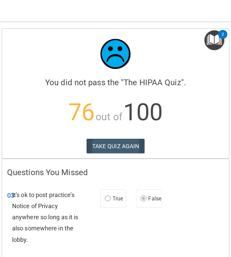
click at [125, 149] on button "TAKE QUIZ AGAIN" at bounding box center [116, 146] width 58 height 15
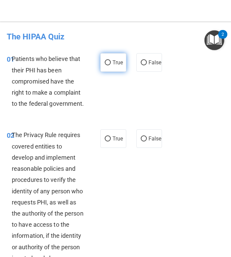
click at [109, 69] on label "True" at bounding box center [114, 62] width 26 height 19
click at [109, 65] on input "True" at bounding box center [108, 62] width 6 height 5
radio input "true"
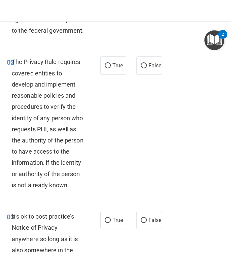
scroll to position [75, 0]
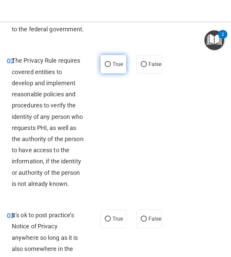
click at [112, 63] on label "True" at bounding box center [114, 64] width 26 height 19
click at [111, 63] on input "True" at bounding box center [108, 64] width 6 height 5
radio input "true"
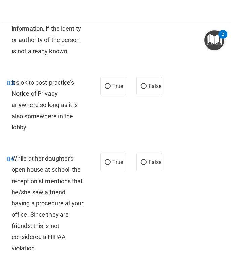
scroll to position [209, 0]
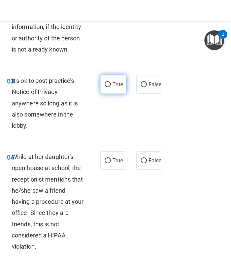
click at [110, 83] on input "True" at bounding box center [108, 84] width 6 height 5
radio input "true"
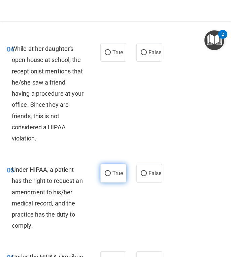
scroll to position [307, 0]
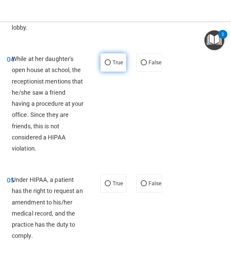
click at [120, 59] on span "True" at bounding box center [118, 62] width 10 height 6
click at [111, 60] on input "True" at bounding box center [108, 62] width 6 height 5
radio input "true"
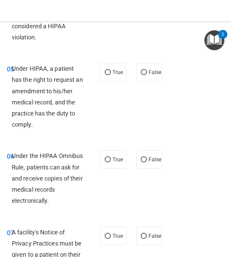
scroll to position [419, 0]
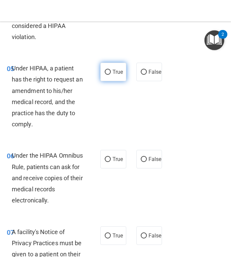
click at [116, 69] on span "True" at bounding box center [118, 72] width 10 height 6
click at [111, 70] on input "True" at bounding box center [108, 72] width 6 height 5
radio input "true"
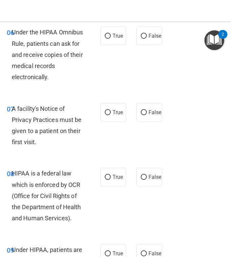
scroll to position [542, 0]
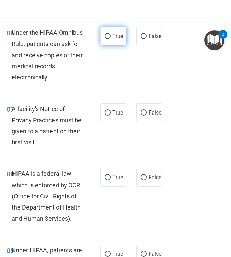
click at [110, 39] on label "True" at bounding box center [114, 36] width 26 height 19
click at [110, 39] on input "True" at bounding box center [108, 36] width 6 height 5
radio input "true"
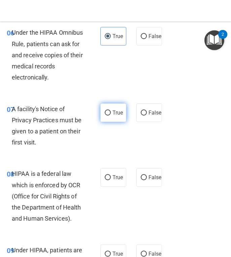
click at [108, 105] on label "True" at bounding box center [114, 113] width 26 height 19
click at [108, 111] on input "True" at bounding box center [108, 113] width 6 height 5
radio input "true"
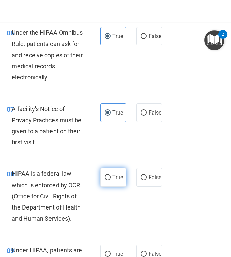
click at [102, 179] on label "True" at bounding box center [114, 177] width 26 height 19
click at [105, 179] on input "True" at bounding box center [108, 177] width 6 height 5
radio input "true"
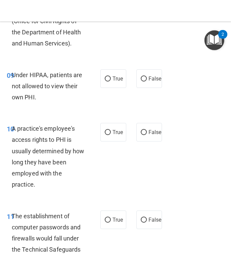
scroll to position [722, 0]
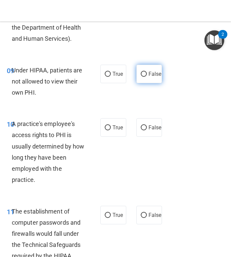
click at [158, 71] on span "False" at bounding box center [155, 74] width 13 height 6
click at [147, 72] on input "False" at bounding box center [144, 74] width 6 height 5
radio input "true"
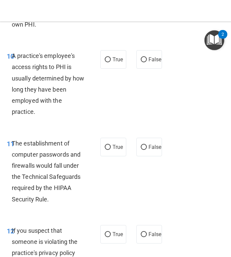
scroll to position [786, 0]
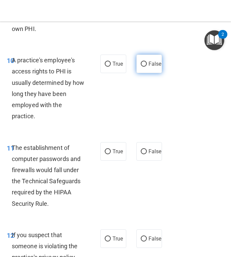
click at [152, 56] on label "False" at bounding box center [150, 64] width 26 height 19
click at [147, 62] on input "False" at bounding box center [144, 64] width 6 height 5
radio input "true"
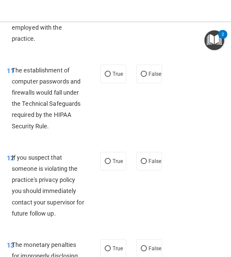
scroll to position [865, 0]
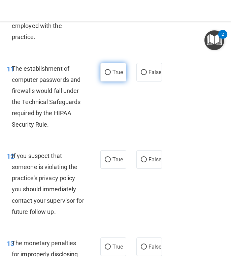
click at [103, 72] on label "True" at bounding box center [114, 72] width 26 height 19
click at [105, 72] on input "True" at bounding box center [108, 72] width 6 height 5
radio input "true"
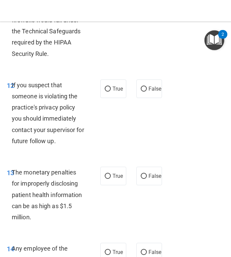
scroll to position [939, 0]
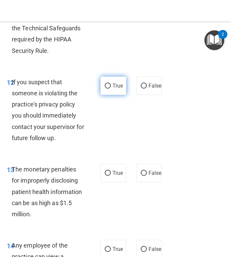
click at [115, 83] on span "True" at bounding box center [118, 86] width 10 height 6
click at [111, 84] on input "True" at bounding box center [108, 86] width 6 height 5
radio input "true"
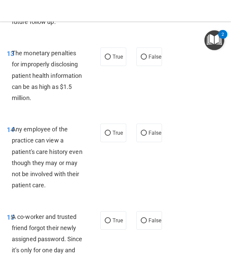
scroll to position [1055, 0]
click at [119, 48] on label "True" at bounding box center [114, 57] width 26 height 19
click at [111, 55] on input "True" at bounding box center [108, 57] width 6 height 5
radio input "true"
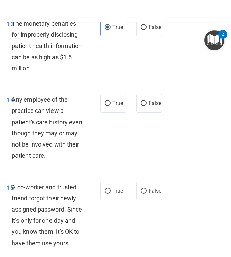
scroll to position [1099, 0]
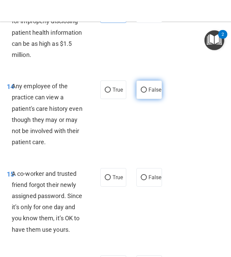
click at [154, 87] on span "False" at bounding box center [155, 90] width 13 height 6
click at [147, 88] on input "False" at bounding box center [144, 90] width 6 height 5
radio input "true"
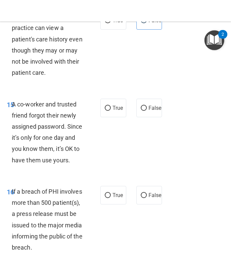
scroll to position [1169, 0]
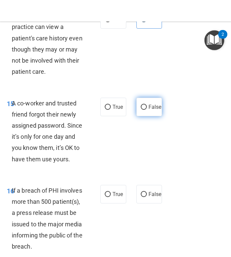
click at [155, 98] on label "False" at bounding box center [150, 107] width 26 height 19
click at [147, 105] on input "False" at bounding box center [144, 107] width 6 height 5
radio input "true"
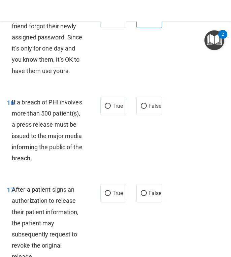
scroll to position [1260, 0]
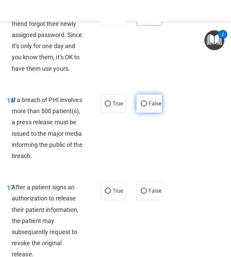
click at [155, 94] on label "False" at bounding box center [150, 103] width 26 height 19
click at [147, 102] on input "False" at bounding box center [144, 104] width 6 height 5
radio input "true"
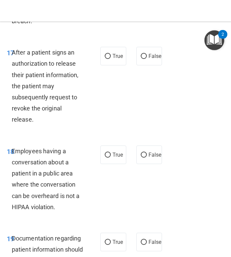
scroll to position [1410, 0]
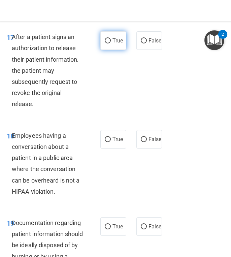
click at [124, 37] on label "True" at bounding box center [114, 40] width 26 height 19
click at [111, 38] on input "True" at bounding box center [108, 40] width 6 height 5
radio input "true"
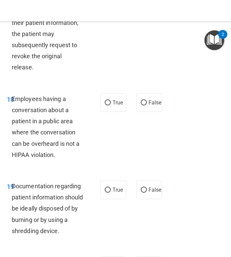
scroll to position [1455, 0]
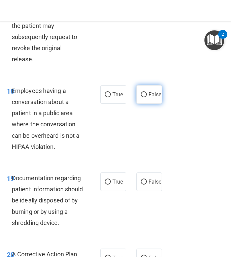
click at [143, 92] on input "False" at bounding box center [144, 94] width 6 height 5
radio input "true"
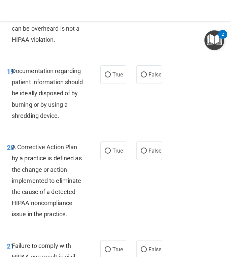
scroll to position [1563, 0]
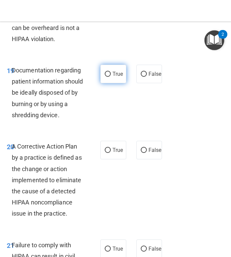
click at [119, 69] on label "True" at bounding box center [114, 74] width 26 height 19
click at [111, 72] on input "True" at bounding box center [108, 74] width 6 height 5
radio input "true"
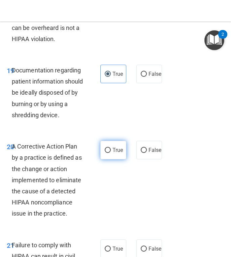
click at [111, 148] on input "True" at bounding box center [108, 150] width 6 height 5
radio input "true"
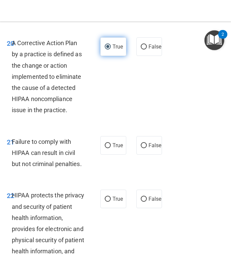
scroll to position [1667, 0]
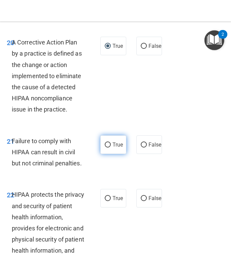
click at [111, 142] on label "True" at bounding box center [114, 145] width 26 height 19
click at [111, 143] on input "True" at bounding box center [108, 145] width 6 height 5
radio input "true"
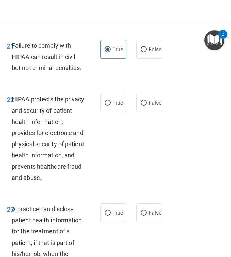
scroll to position [1765, 0]
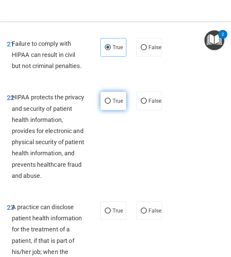
click at [125, 92] on label "True" at bounding box center [114, 101] width 26 height 19
click at [111, 99] on input "True" at bounding box center [108, 101] width 6 height 5
radio input "true"
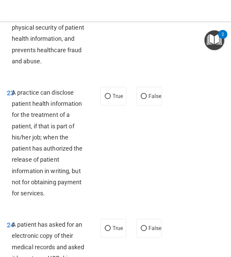
scroll to position [1881, 0]
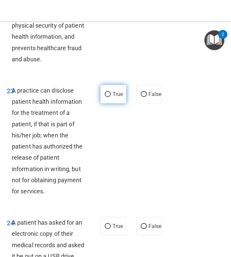
click at [109, 89] on label "True" at bounding box center [114, 94] width 26 height 19
click at [109, 92] on input "True" at bounding box center [108, 94] width 6 height 5
radio input "true"
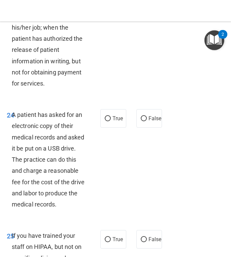
scroll to position [1990, 0]
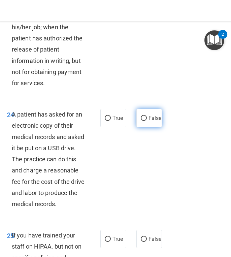
click at [149, 115] on span "False" at bounding box center [155, 118] width 13 height 6
click at [147, 116] on input "False" at bounding box center [144, 118] width 6 height 5
radio input "true"
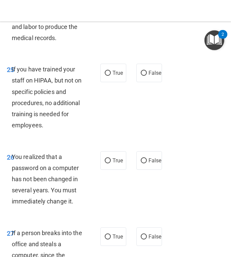
scroll to position [2156, 0]
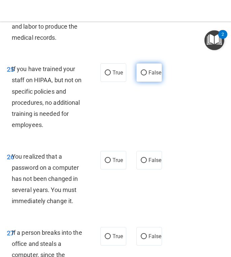
click at [148, 73] on label "False" at bounding box center [150, 72] width 26 height 19
click at [147, 73] on input "False" at bounding box center [144, 72] width 6 height 5
radio input "true"
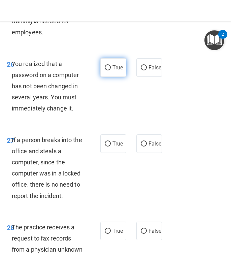
scroll to position [2250, 0]
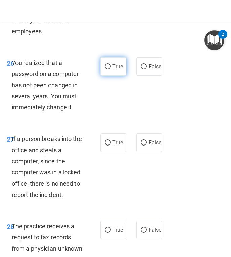
click at [111, 72] on label "True" at bounding box center [114, 66] width 26 height 19
click at [111, 69] on input "True" at bounding box center [108, 66] width 6 height 5
radio input "true"
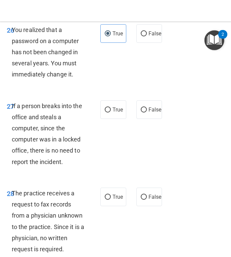
scroll to position [2292, 0]
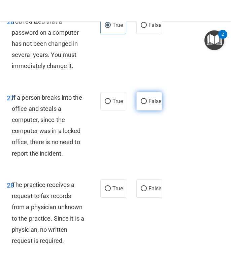
click at [154, 98] on span "False" at bounding box center [155, 101] width 13 height 6
click at [147, 99] on input "False" at bounding box center [144, 101] width 6 height 5
radio input "true"
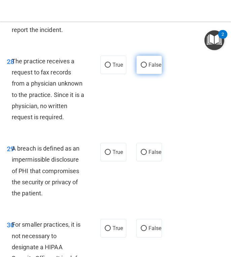
scroll to position [2416, 0]
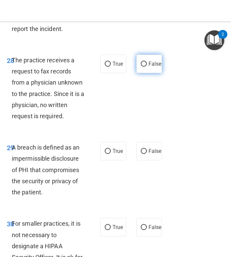
click at [158, 63] on span "False" at bounding box center [155, 64] width 13 height 6
click at [147, 63] on input "False" at bounding box center [144, 64] width 6 height 5
radio input "true"
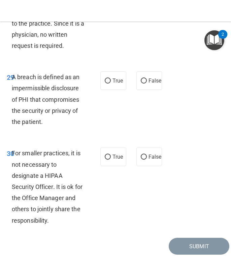
scroll to position [2487, 0]
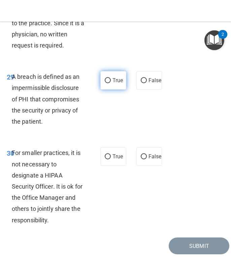
click at [115, 75] on label "True" at bounding box center [114, 80] width 26 height 19
click at [111, 78] on input "True" at bounding box center [108, 80] width 6 height 5
radio input "true"
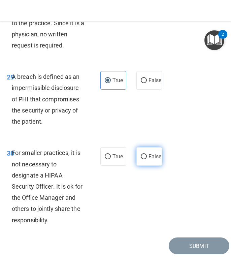
click at [157, 153] on span "False" at bounding box center [155, 156] width 13 height 6
click at [147, 154] on input "False" at bounding box center [144, 156] width 6 height 5
radio input "true"
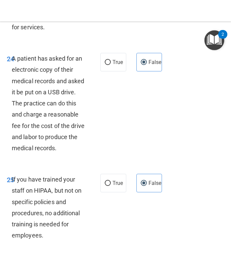
scroll to position [2044, 0]
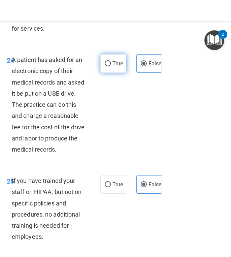
click at [105, 57] on label "True" at bounding box center [114, 63] width 26 height 19
click at [105, 61] on input "True" at bounding box center [108, 63] width 6 height 5
radio input "true"
radio input "false"
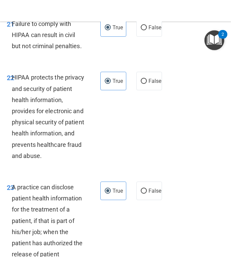
scroll to position [1784, 0]
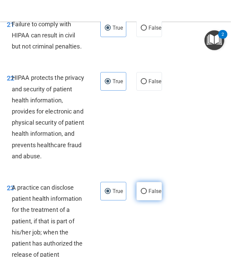
click at [143, 182] on label "False" at bounding box center [150, 191] width 26 height 19
click at [143, 189] on input "False" at bounding box center [144, 191] width 6 height 5
radio input "true"
radio input "false"
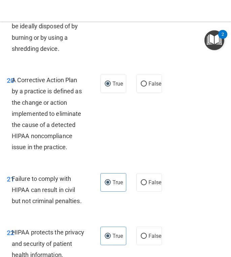
scroll to position [1629, 0]
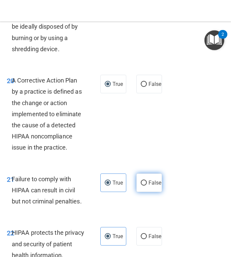
click at [150, 180] on span "False" at bounding box center [155, 183] width 13 height 6
click at [147, 181] on input "False" at bounding box center [144, 183] width 6 height 5
radio input "true"
radio input "false"
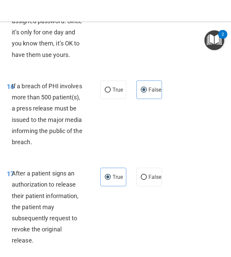
scroll to position [1273, 0]
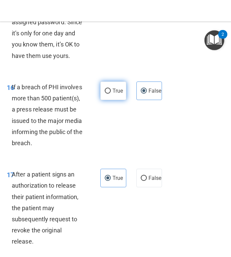
click at [119, 88] on span "True" at bounding box center [118, 91] width 10 height 6
click at [111, 89] on input "True" at bounding box center [108, 91] width 6 height 5
radio input "true"
radio input "false"
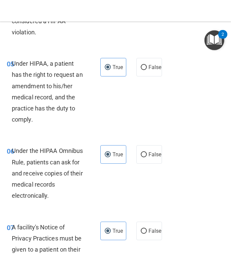
scroll to position [422, 0]
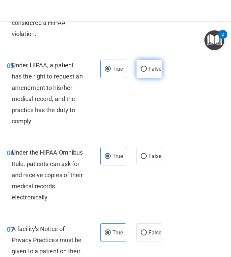
click at [160, 66] on span "False" at bounding box center [155, 69] width 13 height 6
click at [147, 67] on input "False" at bounding box center [144, 69] width 6 height 5
radio input "true"
radio input "false"
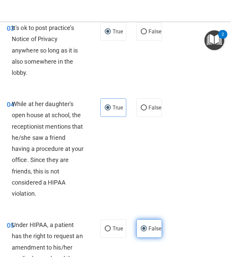
scroll to position [257, 0]
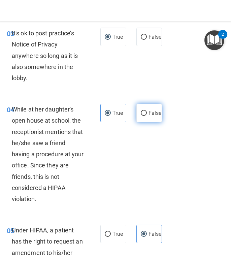
click at [149, 112] on span "False" at bounding box center [155, 113] width 13 height 6
click at [147, 112] on input "False" at bounding box center [144, 113] width 6 height 5
radio input "true"
radio input "false"
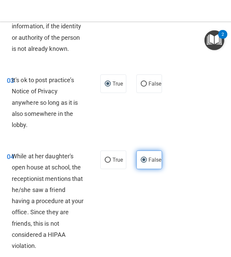
scroll to position [209, 0]
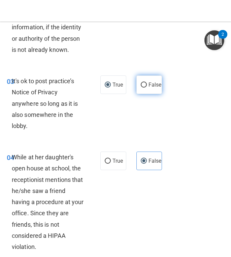
click at [158, 87] on label "False" at bounding box center [150, 85] width 26 height 19
click at [147, 87] on input "False" at bounding box center [144, 85] width 6 height 5
radio input "true"
radio input "false"
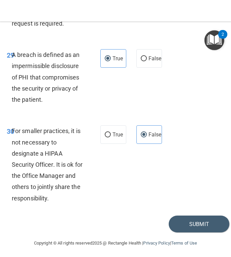
scroll to position [2509, 0]
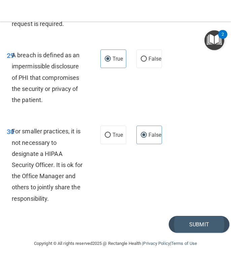
click at [208, 222] on button "Submit" at bounding box center [199, 224] width 61 height 17
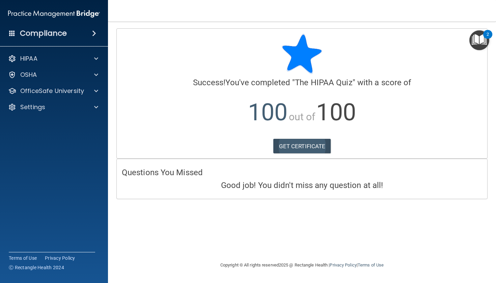
click at [231, 145] on link "GET CERTIFICATE" at bounding box center [302, 146] width 58 height 15
click at [90, 91] on div at bounding box center [95, 91] width 17 height 8
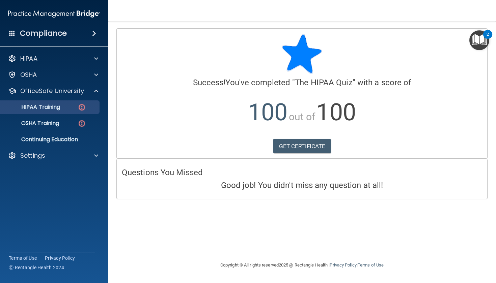
click at [60, 105] on p "HIPAA Training" at bounding box center [32, 107] width 56 height 7
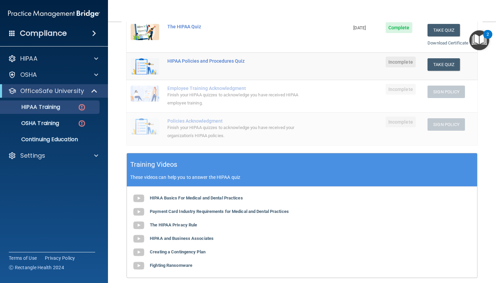
scroll to position [133, 0]
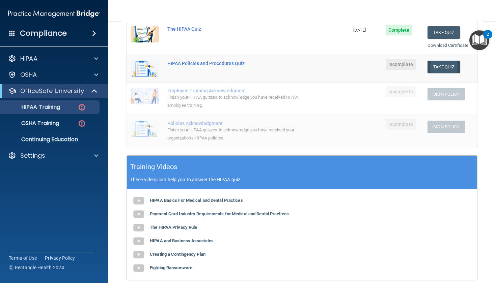
click at [231, 66] on button "Take Quiz" at bounding box center [443, 67] width 32 height 12
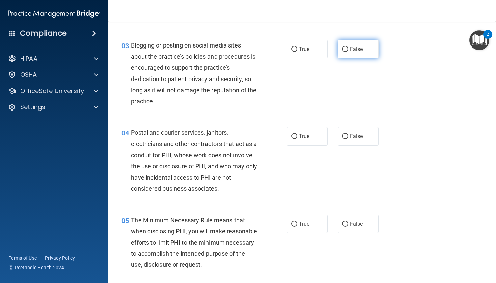
click at [231, 52] on label "False" at bounding box center [358, 49] width 41 height 19
click at [231, 52] on input "False" at bounding box center [345, 49] width 6 height 5
radio input "true"
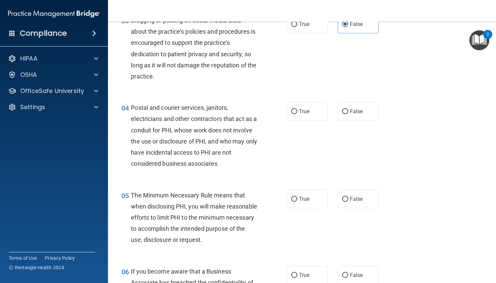
scroll to position [159, 0]
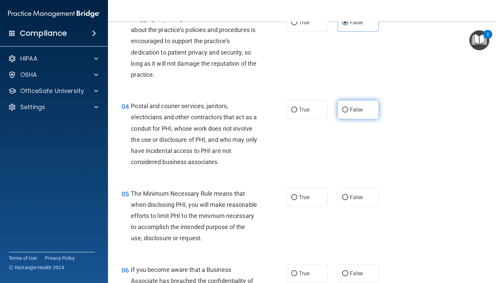
click at [231, 107] on span "False" at bounding box center [356, 110] width 13 height 6
click at [231, 108] on input "False" at bounding box center [345, 110] width 6 height 5
radio input "true"
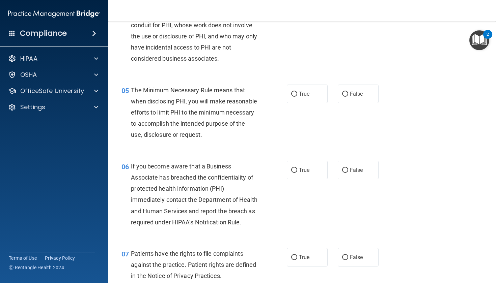
scroll to position [266, 0]
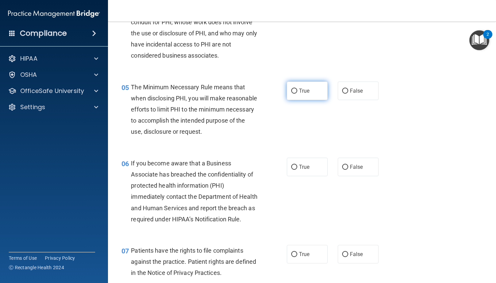
click at [231, 92] on label "True" at bounding box center [307, 91] width 41 height 19
click at [231, 92] on input "True" at bounding box center [294, 91] width 6 height 5
radio input "true"
click at [231, 176] on label "True" at bounding box center [307, 167] width 41 height 19
click at [231, 170] on input "True" at bounding box center [294, 167] width 6 height 5
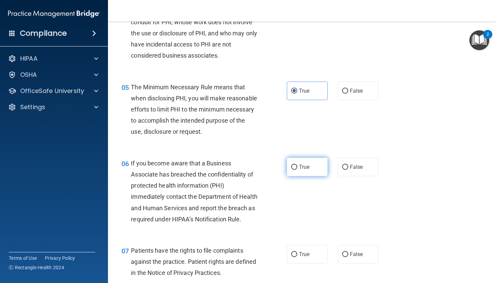
radio input "true"
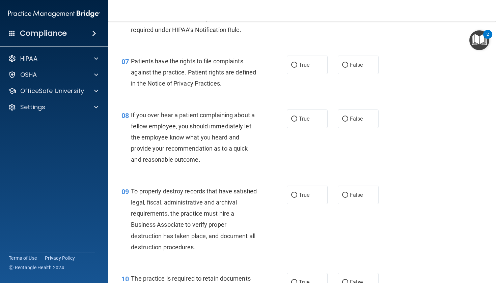
scroll to position [456, 0]
click at [231, 74] on label "True" at bounding box center [307, 64] width 41 height 19
click at [231, 67] on input "True" at bounding box center [294, 64] width 6 height 5
radio input "true"
click at [231, 122] on span "False" at bounding box center [356, 118] width 13 height 6
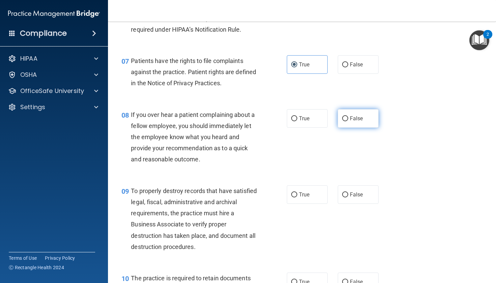
click at [231, 121] on input "False" at bounding box center [345, 118] width 6 height 5
radio input "true"
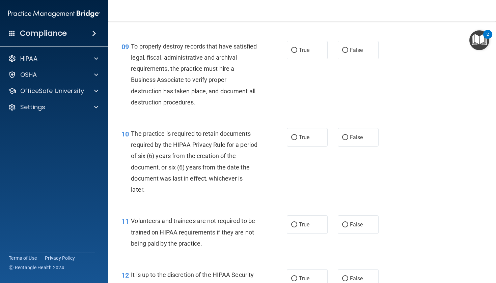
scroll to position [600, 0]
click at [231, 60] on label "True" at bounding box center [307, 50] width 41 height 19
click at [231, 54] on input "True" at bounding box center [294, 51] width 6 height 5
radio input "true"
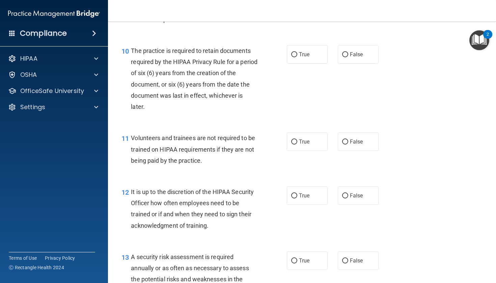
scroll to position [687, 0]
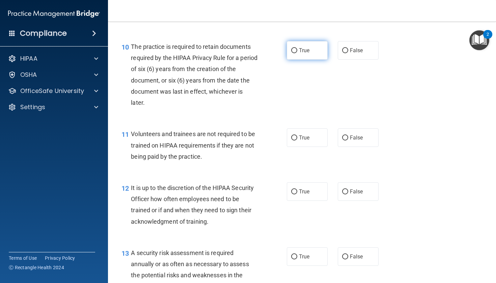
click at [231, 53] on label "True" at bounding box center [307, 50] width 41 height 19
click at [231, 53] on input "True" at bounding box center [294, 50] width 6 height 5
radio input "true"
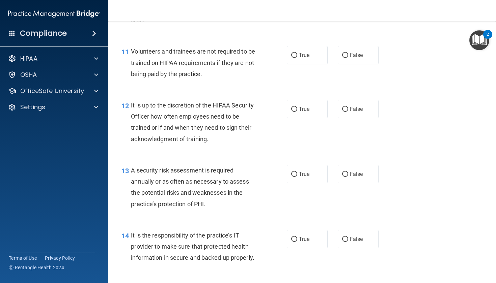
scroll to position [772, 0]
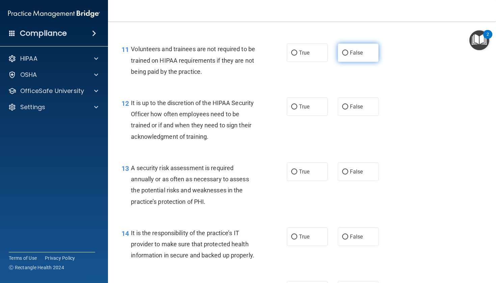
click at [231, 62] on label "False" at bounding box center [358, 53] width 41 height 19
click at [231, 56] on input "False" at bounding box center [345, 53] width 6 height 5
radio input "true"
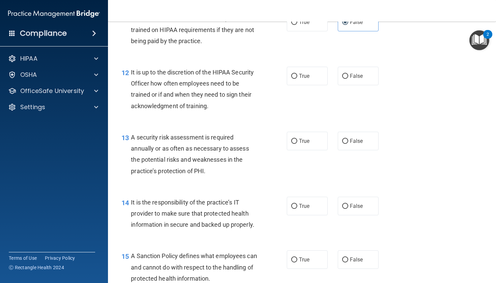
scroll to position [803, 0]
click at [231, 86] on label "False" at bounding box center [358, 76] width 41 height 19
click at [231, 79] on input "False" at bounding box center [345, 76] width 6 height 5
radio input "true"
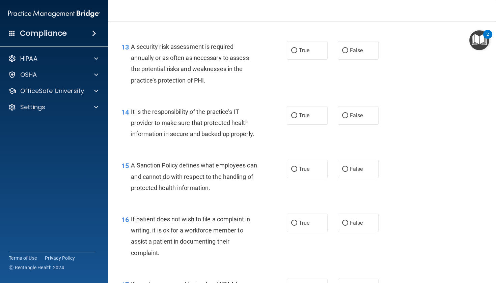
scroll to position [895, 0]
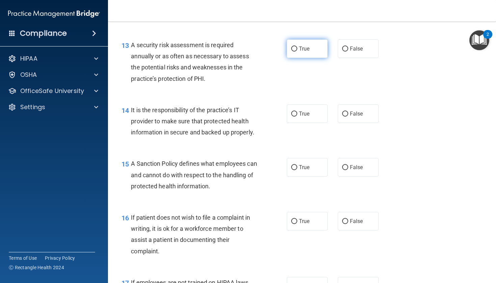
click at [231, 58] on label "True" at bounding box center [307, 48] width 41 height 19
click at [231, 52] on input "True" at bounding box center [294, 49] width 6 height 5
radio input "true"
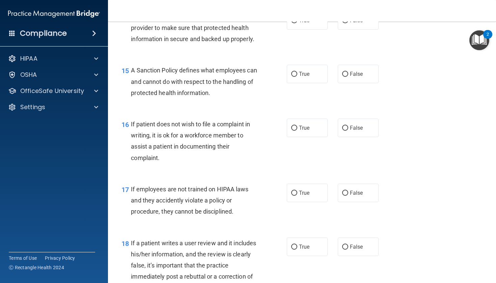
scroll to position [984, 0]
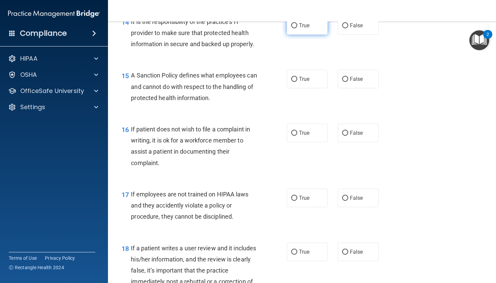
click at [231, 28] on input "True" at bounding box center [294, 25] width 6 height 5
radio input "true"
click at [231, 88] on div "15 A Sanction Policy defines what employees can and cannot do with respect to t…" at bounding box center [204, 88] width 186 height 37
click at [231, 82] on span "True" at bounding box center [304, 79] width 10 height 6
click at [231, 82] on input "True" at bounding box center [294, 79] width 6 height 5
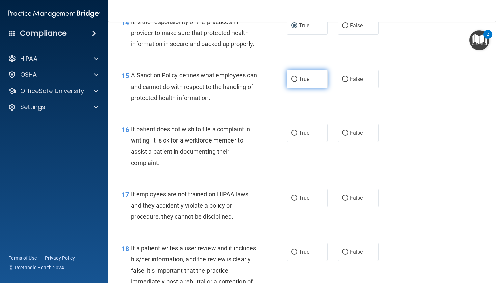
radio input "true"
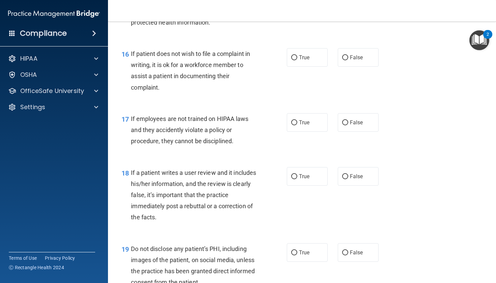
scroll to position [1059, 0]
click at [231, 61] on span "True" at bounding box center [304, 58] width 10 height 6
click at [231, 61] on input "True" at bounding box center [294, 58] width 6 height 5
radio input "true"
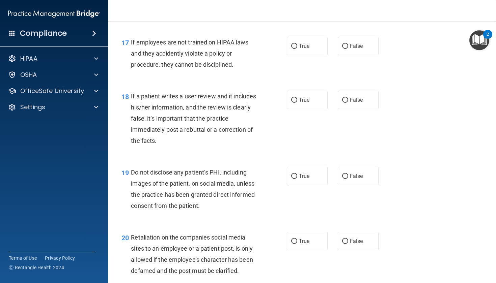
scroll to position [1145, 0]
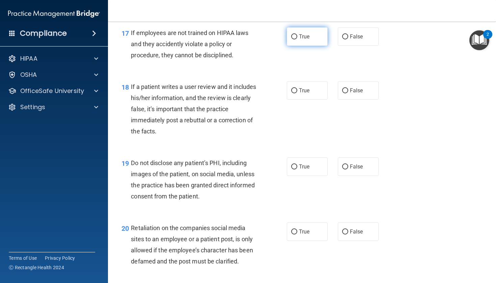
click at [231, 46] on label "True" at bounding box center [307, 36] width 41 height 19
click at [231, 39] on input "True" at bounding box center [294, 36] width 6 height 5
radio input "true"
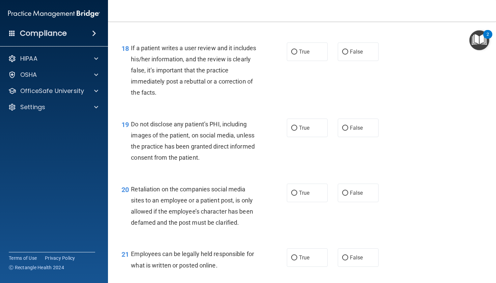
scroll to position [1186, 0]
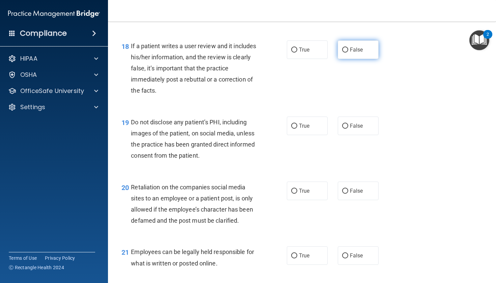
click at [231, 59] on label "False" at bounding box center [358, 49] width 41 height 19
click at [231, 53] on input "False" at bounding box center [345, 50] width 6 height 5
radio input "true"
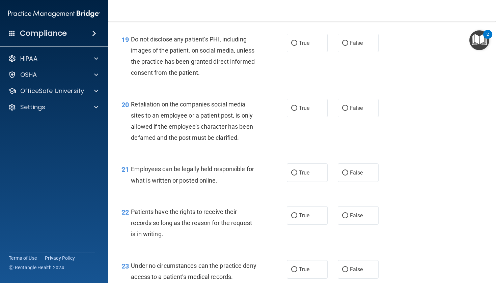
scroll to position [1272, 0]
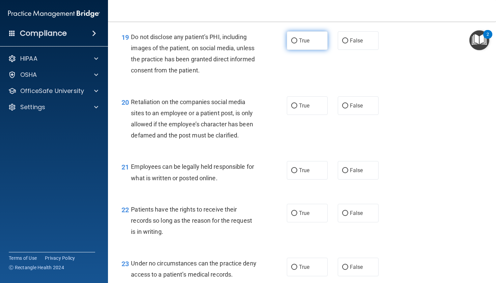
click at [231, 50] on label "True" at bounding box center [307, 40] width 41 height 19
click at [231, 44] on input "True" at bounding box center [294, 40] width 6 height 5
radio input "true"
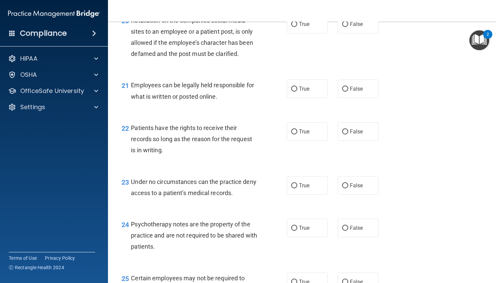
scroll to position [1354, 0]
click at [231, 27] on span "False" at bounding box center [356, 24] width 13 height 6
click at [231, 27] on input "False" at bounding box center [345, 24] width 6 height 5
radio input "true"
click at [231, 89] on label "True" at bounding box center [307, 88] width 41 height 19
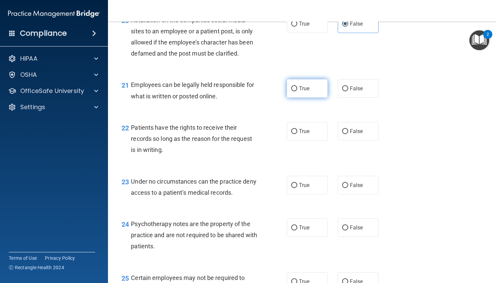
click at [231, 89] on input "True" at bounding box center [294, 88] width 6 height 5
radio input "true"
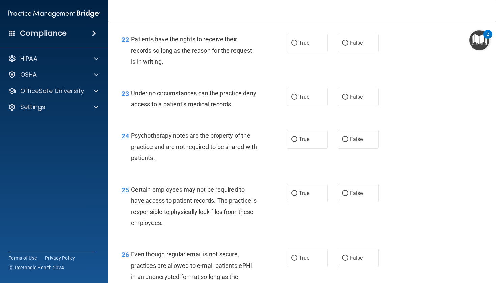
scroll to position [1444, 0]
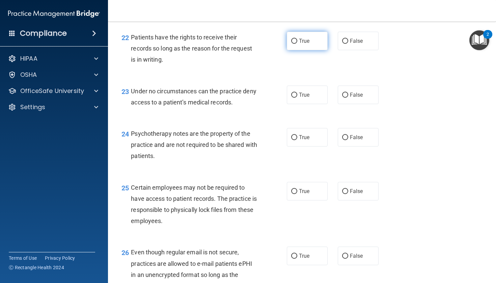
click at [231, 50] on label "True" at bounding box center [307, 41] width 41 height 19
click at [231, 44] on input "True" at bounding box center [294, 41] width 6 height 5
radio input "true"
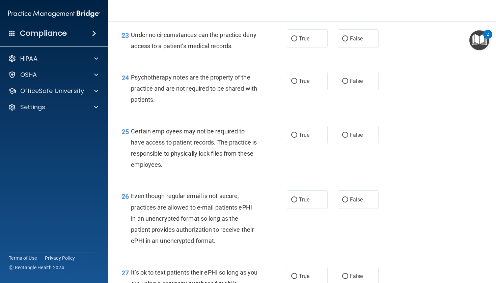
scroll to position [1501, 0]
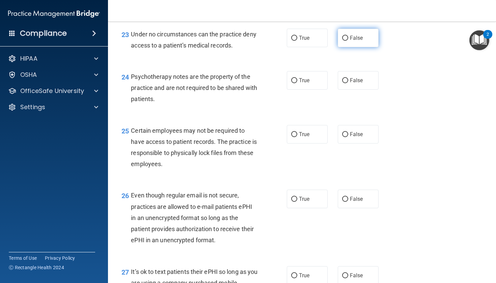
click at [231, 41] on input "False" at bounding box center [345, 38] width 6 height 5
radio input "true"
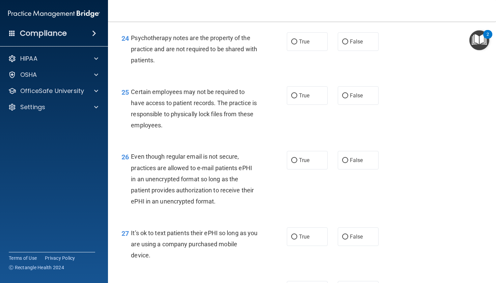
scroll to position [1543, 0]
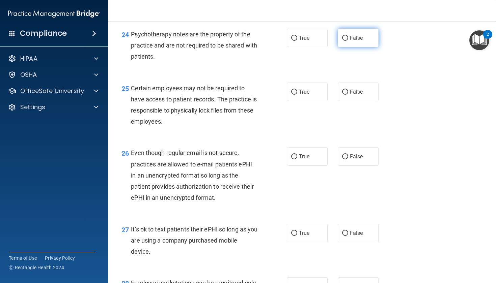
click at [231, 47] on label "False" at bounding box center [358, 38] width 41 height 19
click at [231, 41] on input "False" at bounding box center [345, 38] width 6 height 5
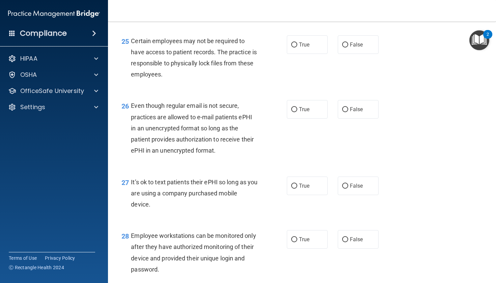
scroll to position [1595, 0]
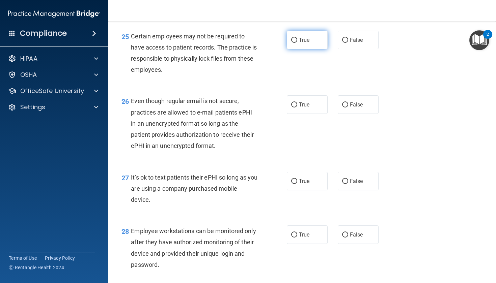
click at [231, 42] on span "True" at bounding box center [304, 40] width 10 height 6
click at [231, 42] on input "True" at bounding box center [294, 40] width 6 height 5
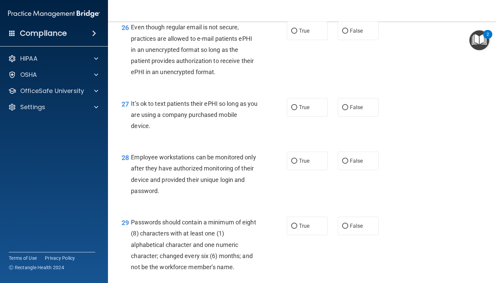
scroll to position [1667, 0]
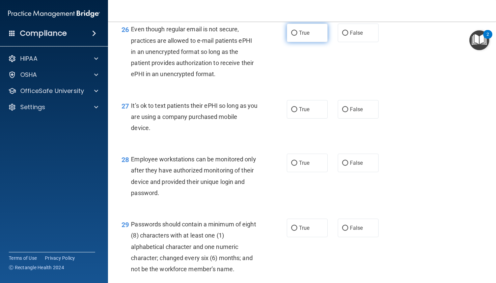
click at [231, 38] on label "True" at bounding box center [307, 33] width 41 height 19
click at [231, 36] on input "True" at bounding box center [294, 33] width 6 height 5
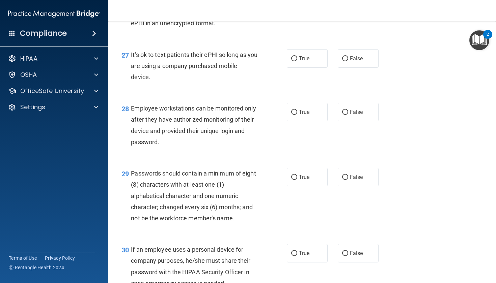
scroll to position [1719, 0]
click at [231, 59] on div "27 It’s ok to text patients their ePHI so long as you are using a company purch…" at bounding box center [204, 67] width 186 height 37
click at [231, 59] on label "True" at bounding box center [307, 58] width 41 height 19
click at [231, 59] on input "True" at bounding box center [294, 58] width 6 height 5
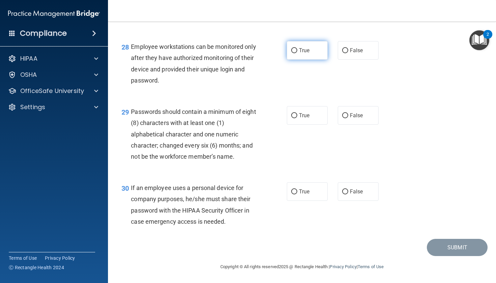
scroll to position [1782, 0]
click at [231, 54] on span "True" at bounding box center [304, 50] width 10 height 6
click at [231, 53] on input "True" at bounding box center [294, 50] width 6 height 5
click at [231, 117] on label "True" at bounding box center [307, 115] width 41 height 19
click at [231, 117] on input "True" at bounding box center [294, 115] width 6 height 5
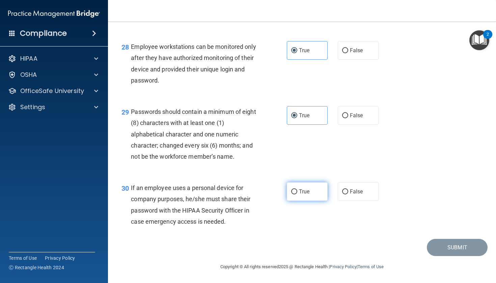
click at [231, 198] on label "True" at bounding box center [307, 191] width 41 height 19
click at [231, 195] on input "True" at bounding box center [294, 192] width 6 height 5
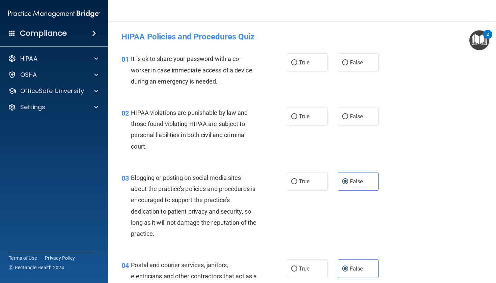
scroll to position [0, 0]
click at [231, 62] on label "False" at bounding box center [358, 62] width 41 height 19
click at [231, 62] on input "False" at bounding box center [345, 62] width 6 height 5
click at [231, 108] on label "False" at bounding box center [358, 116] width 41 height 19
click at [231, 114] on input "False" at bounding box center [345, 116] width 6 height 5
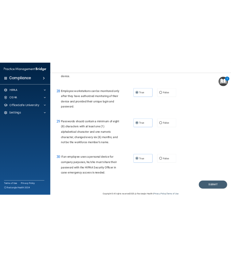
scroll to position [1764, 0]
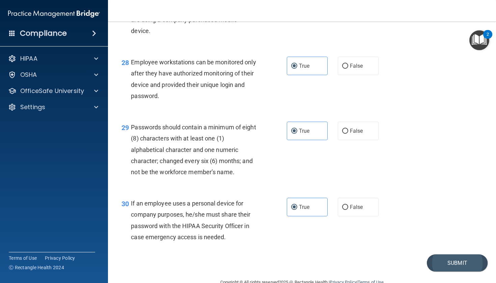
click at [231, 257] on button "Submit" at bounding box center [457, 263] width 61 height 17
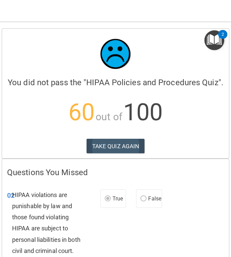
click at [112, 145] on button "TAKE QUIZ AGAIN" at bounding box center [116, 146] width 58 height 15
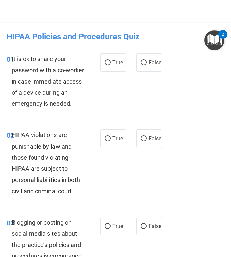
click at [161, 48] on div "01 It is ok to share your password with a co-worker in case immediate access of…" at bounding box center [116, 83] width 228 height 76
click at [145, 68] on label "False" at bounding box center [150, 62] width 26 height 19
click at [145, 65] on input "False" at bounding box center [144, 62] width 6 height 5
click at [143, 142] on label "False" at bounding box center [150, 139] width 26 height 19
click at [143, 142] on input "False" at bounding box center [144, 139] width 6 height 5
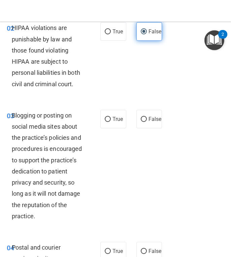
scroll to position [121, 0]
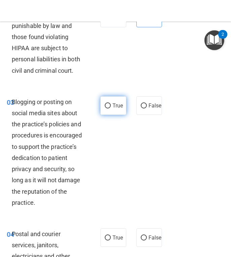
click at [120, 108] on label "True" at bounding box center [114, 105] width 26 height 19
click at [111, 108] on input "True" at bounding box center [108, 106] width 6 height 5
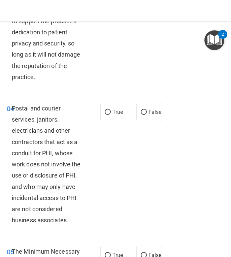
scroll to position [247, 0]
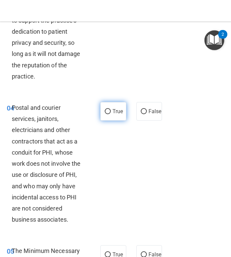
click at [120, 108] on span "True" at bounding box center [118, 111] width 10 height 6
click at [111, 109] on input "True" at bounding box center [108, 111] width 6 height 5
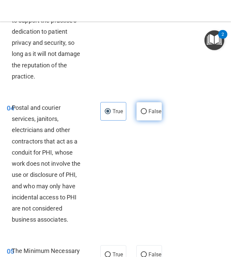
click at [158, 109] on span "False" at bounding box center [155, 111] width 13 height 6
click at [147, 109] on input "False" at bounding box center [144, 111] width 6 height 5
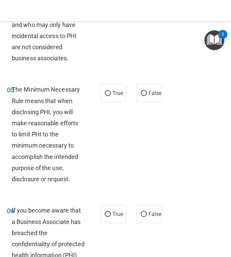
scroll to position [409, 0]
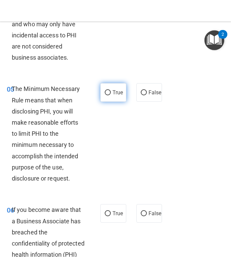
click at [106, 91] on input "True" at bounding box center [108, 92] width 6 height 5
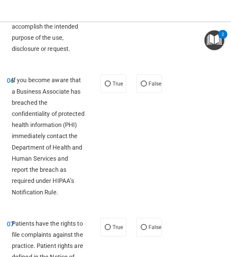
scroll to position [540, 0]
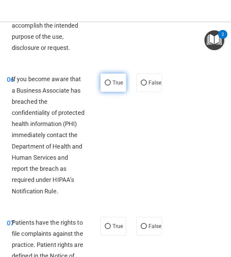
click at [109, 85] on label "True" at bounding box center [114, 83] width 26 height 19
click at [109, 85] on input "True" at bounding box center [108, 83] width 6 height 5
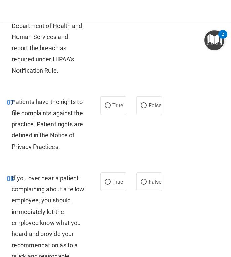
scroll to position [663, 0]
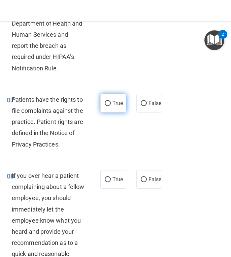
click at [103, 112] on label "True" at bounding box center [114, 103] width 26 height 19
click at [105, 106] on input "True" at bounding box center [108, 103] width 6 height 5
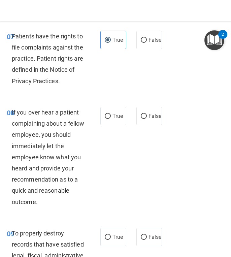
scroll to position [727, 0]
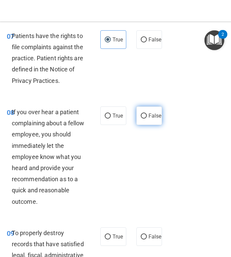
click at [147, 115] on label "False" at bounding box center [150, 116] width 26 height 19
click at [147, 115] on input "False" at bounding box center [144, 116] width 6 height 5
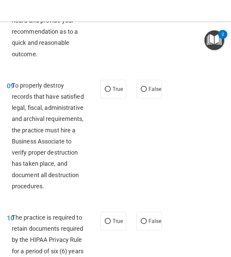
scroll to position [876, 0]
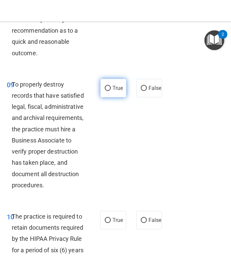
click at [111, 89] on label "True" at bounding box center [114, 88] width 26 height 19
click at [111, 89] on input "True" at bounding box center [108, 88] width 6 height 5
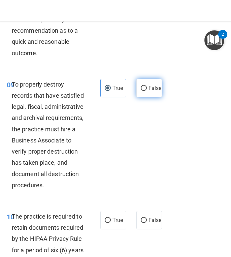
click at [146, 91] on input "False" at bounding box center [144, 88] width 6 height 5
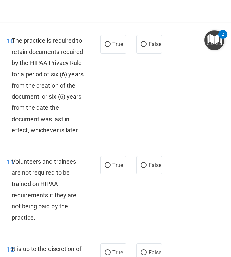
scroll to position [1052, 0]
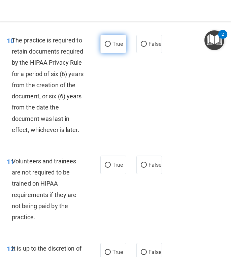
click at [118, 46] on label "True" at bounding box center [114, 44] width 26 height 19
click at [111, 46] on input "True" at bounding box center [108, 44] width 6 height 5
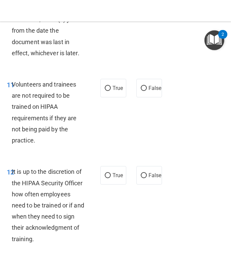
scroll to position [1133, 0]
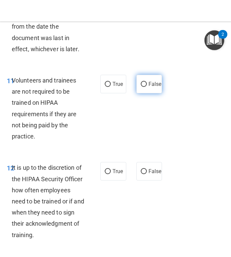
click at [153, 87] on span "False" at bounding box center [155, 84] width 13 height 6
click at [147, 87] on input "False" at bounding box center [144, 84] width 6 height 5
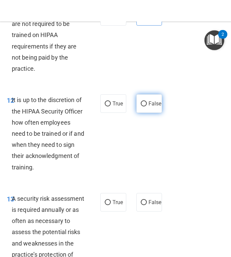
scroll to position [1208, 0]
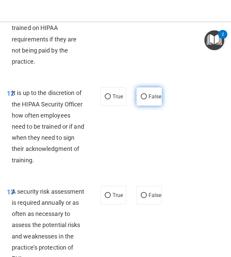
click at [146, 97] on label "False" at bounding box center [150, 96] width 26 height 19
click at [146, 97] on input "False" at bounding box center [144, 96] width 6 height 5
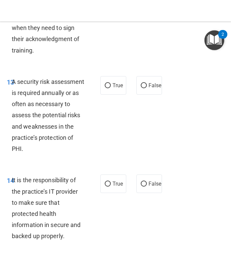
scroll to position [1324, 0]
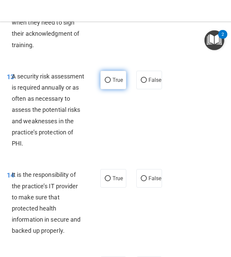
click at [111, 89] on label "True" at bounding box center [114, 80] width 26 height 19
click at [111, 83] on input "True" at bounding box center [108, 80] width 6 height 5
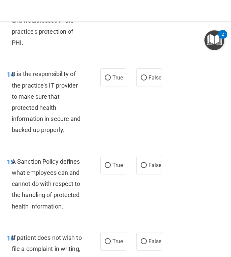
scroll to position [1442, 0]
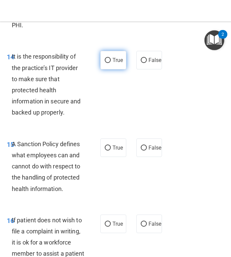
click at [112, 69] on label "True" at bounding box center [114, 60] width 26 height 19
click at [111, 63] on input "True" at bounding box center [108, 60] width 6 height 5
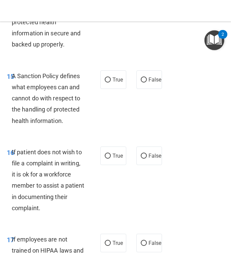
scroll to position [1513, 0]
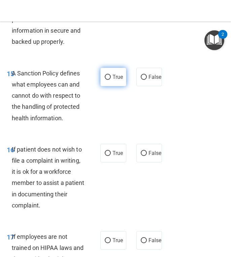
click at [119, 80] on span "True" at bounding box center [118, 77] width 10 height 6
click at [111, 80] on input "True" at bounding box center [108, 77] width 6 height 5
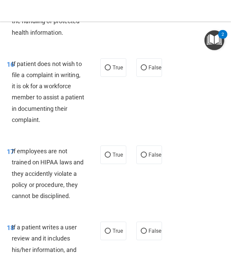
scroll to position [1599, 0]
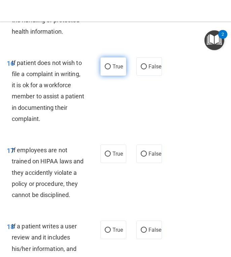
click at [104, 76] on label "True" at bounding box center [114, 66] width 26 height 19
click at [105, 69] on input "True" at bounding box center [108, 66] width 6 height 5
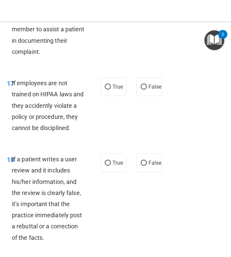
scroll to position [1667, 0]
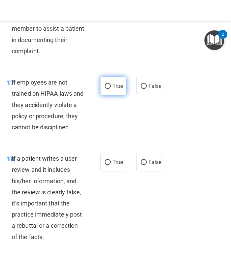
click at [109, 89] on input "True" at bounding box center [108, 86] width 6 height 5
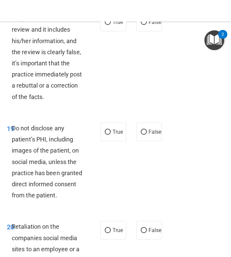
scroll to position [1808, 0]
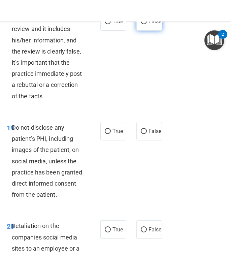
click at [151, 25] on span "False" at bounding box center [155, 21] width 13 height 6
click at [147, 24] on input "False" at bounding box center [144, 21] width 6 height 5
click at [115, 141] on label "True" at bounding box center [114, 131] width 26 height 19
click at [111, 134] on input "True" at bounding box center [108, 131] width 6 height 5
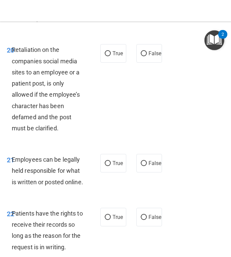
scroll to position [1989, 0]
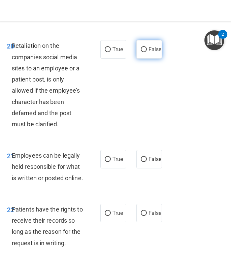
click at [155, 59] on label "False" at bounding box center [150, 49] width 26 height 19
click at [147, 52] on input "False" at bounding box center [144, 49] width 6 height 5
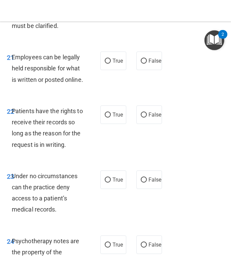
scroll to position [2087, 0]
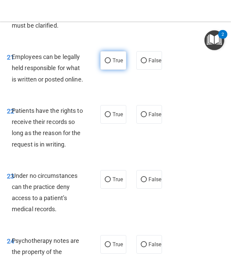
click at [111, 70] on label "True" at bounding box center [114, 60] width 26 height 19
click at [111, 63] on input "True" at bounding box center [108, 60] width 6 height 5
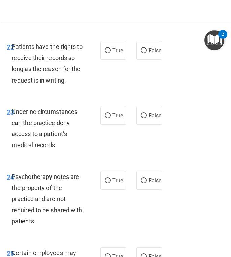
scroll to position [2152, 0]
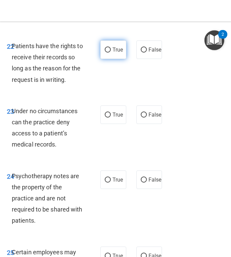
click at [104, 59] on label "True" at bounding box center [114, 49] width 26 height 19
click at [105, 53] on input "True" at bounding box center [108, 50] width 6 height 5
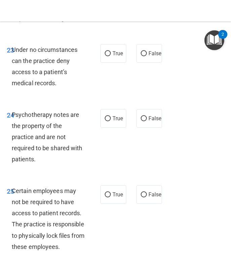
scroll to position [2215, 0]
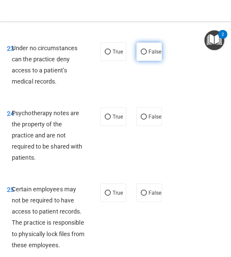
click at [143, 61] on label "False" at bounding box center [150, 51] width 26 height 19
click at [143, 55] on input "False" at bounding box center [144, 52] width 6 height 5
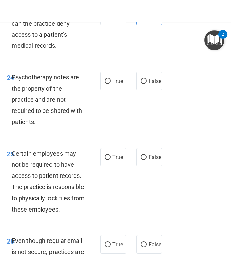
scroll to position [2257, 0]
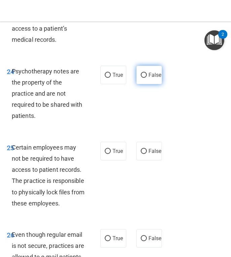
click at [157, 78] on span "False" at bounding box center [155, 75] width 13 height 6
click at [147, 78] on input "False" at bounding box center [144, 75] width 6 height 5
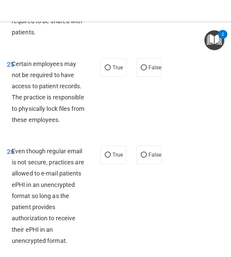
scroll to position [2343, 0]
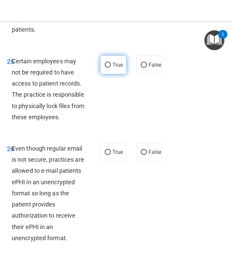
click at [114, 74] on label "True" at bounding box center [114, 65] width 26 height 19
click at [111, 68] on input "True" at bounding box center [108, 65] width 6 height 5
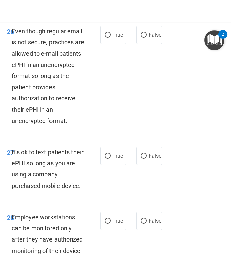
scroll to position [2462, 0]
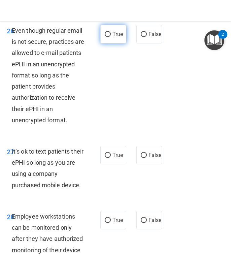
click at [117, 44] on label "True" at bounding box center [114, 34] width 26 height 19
click at [111, 37] on input "True" at bounding box center [108, 34] width 6 height 5
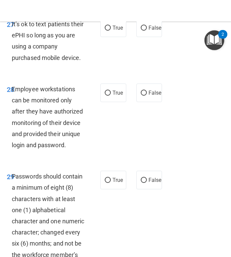
scroll to position [2589, 0]
click at [118, 37] on label "True" at bounding box center [114, 28] width 26 height 19
click at [111, 31] on input "True" at bounding box center [108, 28] width 6 height 5
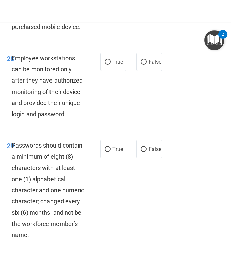
scroll to position [2620, 0]
click at [101, 79] on div "28 Employee workstations can be monitored only after they have authorized monit…" at bounding box center [116, 87] width 228 height 87
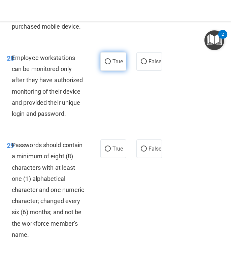
click at [104, 71] on label "True" at bounding box center [114, 61] width 26 height 19
click at [105, 64] on input "True" at bounding box center [108, 61] width 6 height 5
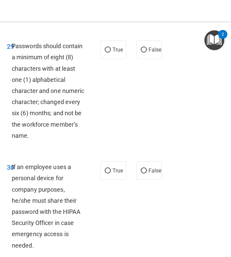
scroll to position [2738, 0]
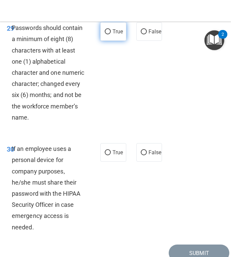
click at [108, 41] on label "True" at bounding box center [114, 31] width 26 height 19
click at [108, 34] on input "True" at bounding box center [108, 31] width 6 height 5
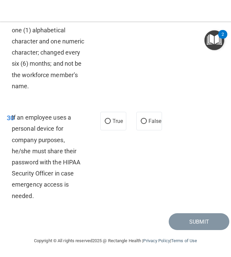
scroll to position [2795, 0]
click at [108, 124] on input "True" at bounding box center [108, 121] width 6 height 5
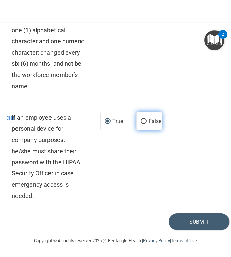
click at [150, 124] on span "False" at bounding box center [155, 121] width 13 height 6
click at [147, 124] on input "False" at bounding box center [144, 121] width 6 height 5
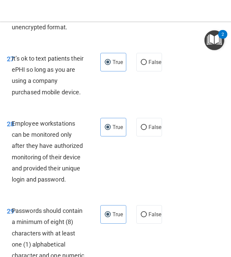
scroll to position [2554, 0]
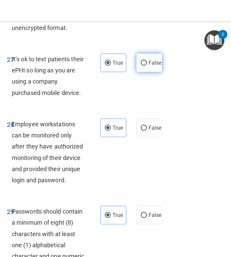
click at [144, 72] on label "False" at bounding box center [150, 63] width 26 height 19
click at [144, 66] on input "False" at bounding box center [144, 63] width 6 height 5
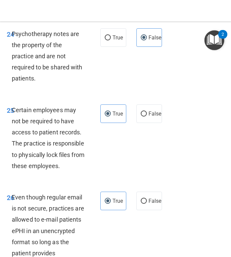
scroll to position [2294, 0]
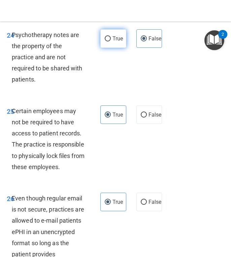
click at [114, 42] on span "True" at bounding box center [118, 38] width 10 height 6
click at [111, 41] on input "True" at bounding box center [108, 38] width 6 height 5
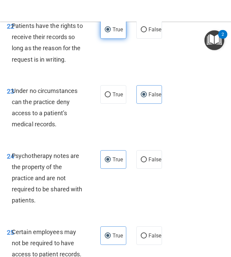
scroll to position [2172, 0]
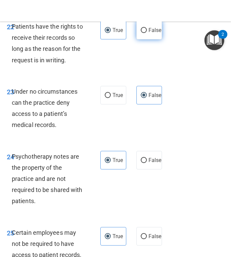
click at [145, 33] on input "False" at bounding box center [144, 30] width 6 height 5
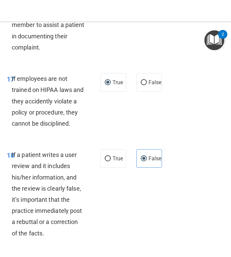
scroll to position [1668, 0]
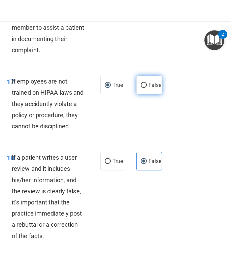
click at [142, 88] on input "False" at bounding box center [144, 85] width 6 height 5
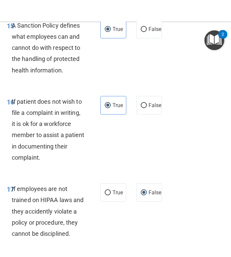
scroll to position [1559, 0]
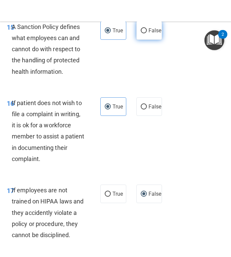
click at [151, 34] on span "False" at bounding box center [155, 30] width 13 height 6
click at [147, 33] on input "False" at bounding box center [144, 30] width 6 height 5
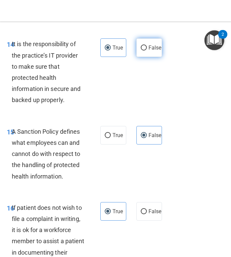
click at [147, 57] on label "False" at bounding box center [150, 47] width 26 height 19
click at [147, 51] on input "False" at bounding box center [144, 48] width 6 height 5
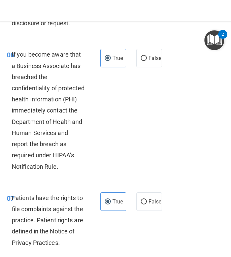
scroll to position [563, 0]
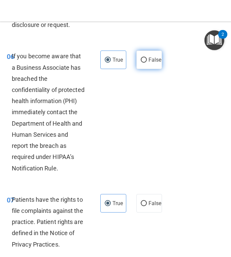
click at [145, 58] on input "False" at bounding box center [144, 60] width 6 height 5
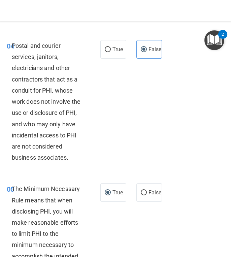
scroll to position [307, 0]
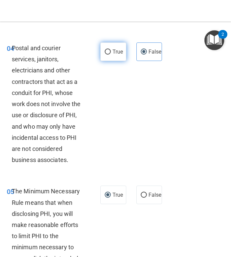
click at [110, 50] on input "True" at bounding box center [108, 52] width 6 height 5
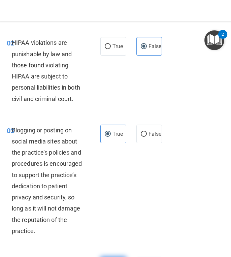
scroll to position [92, 0]
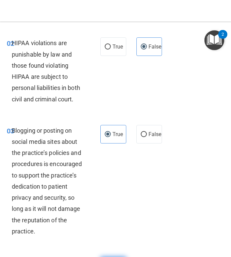
click at [110, 49] on input "True" at bounding box center [108, 47] width 6 height 5
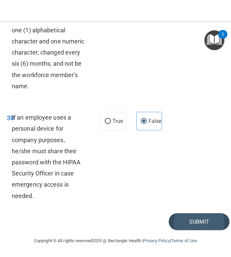
scroll to position [2809, 0]
click at [187, 228] on button "Submit" at bounding box center [199, 222] width 61 height 17
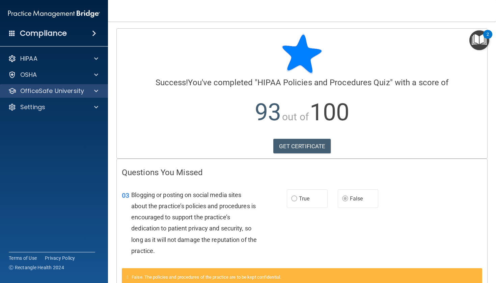
click at [96, 85] on div "OfficeSafe University" at bounding box center [54, 90] width 108 height 13
click at [91, 87] on div at bounding box center [95, 91] width 17 height 8
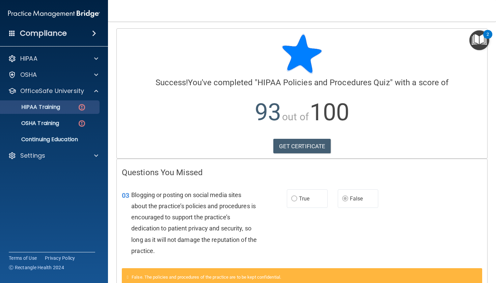
click at [48, 109] on p "HIPAA Training" at bounding box center [32, 107] width 56 height 7
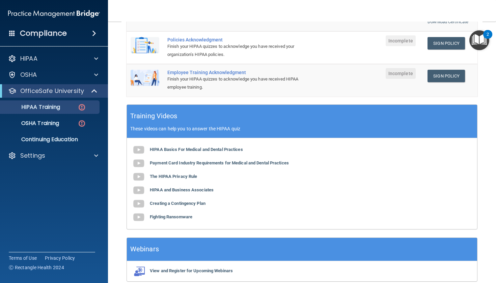
scroll to position [190, 0]
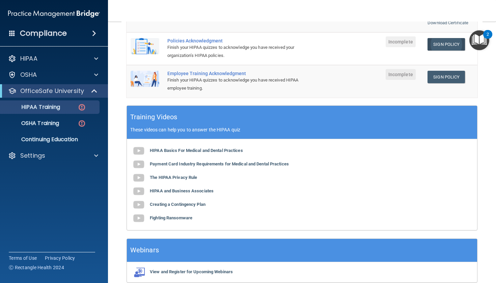
click at [231, 40] on link "Sign Policy" at bounding box center [445, 44] width 37 height 12
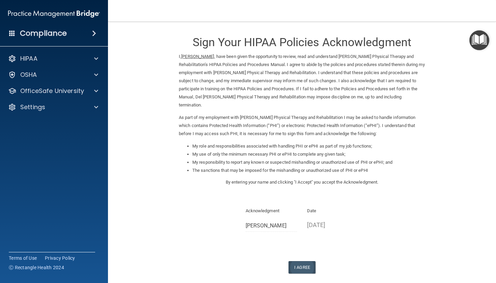
click at [306, 261] on button "I Agree" at bounding box center [301, 267] width 27 height 12
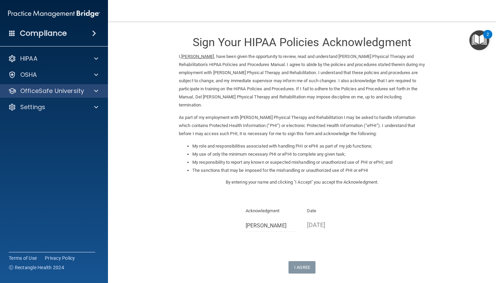
click at [86, 87] on div "OfficeSafe University" at bounding box center [54, 90] width 108 height 13
click at [54, 93] on p "OfficeSafe University" at bounding box center [52, 91] width 64 height 8
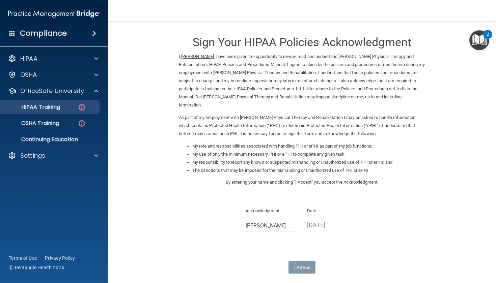
click at [42, 110] on p "HIPAA Training" at bounding box center [32, 107] width 56 height 7
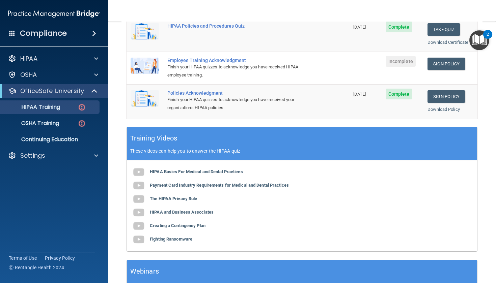
scroll to position [170, 0]
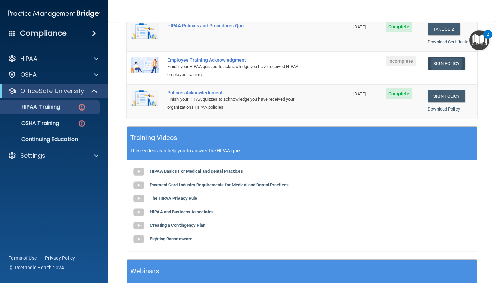
click at [446, 59] on link "Sign Policy" at bounding box center [445, 63] width 37 height 12
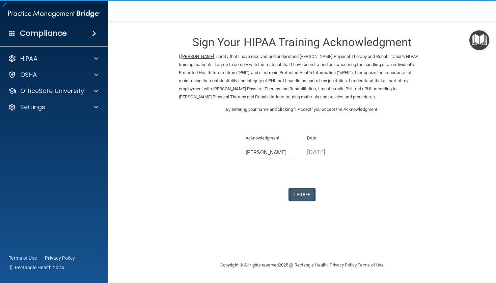
click at [311, 190] on button "I Agree" at bounding box center [301, 195] width 27 height 12
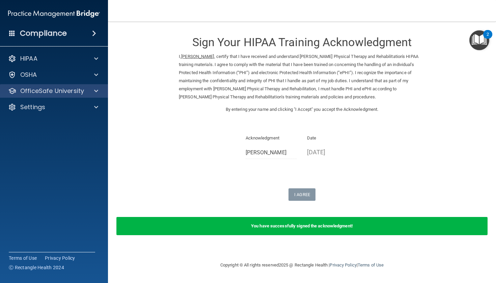
click at [49, 92] on p "OfficeSafe University" at bounding box center [52, 91] width 64 height 8
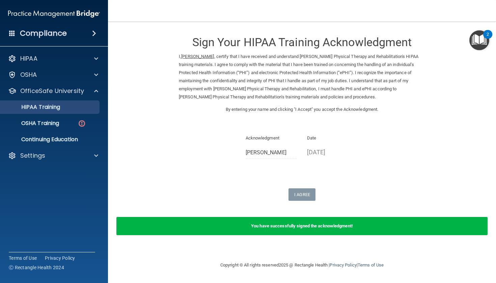
click at [49, 109] on p "HIPAA Training" at bounding box center [32, 107] width 56 height 7
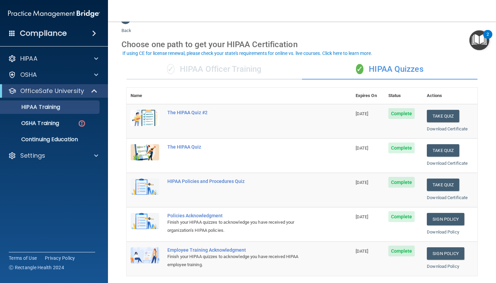
scroll to position [12, 0]
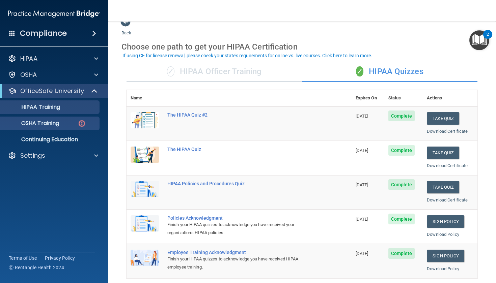
click at [49, 122] on p "OSHA Training" at bounding box center [31, 123] width 55 height 7
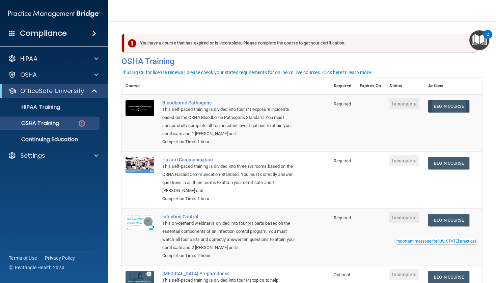
click at [457, 107] on link "Begin Course" at bounding box center [448, 106] width 41 height 12
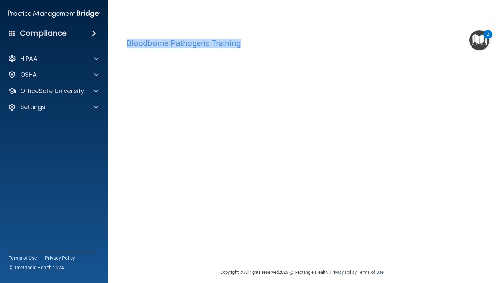
drag, startPoint x: 406, startPoint y: 40, endPoint x: 418, endPoint y: -11, distance: 52.9
click at [418, 0] on html "Compliance HIPAA Documents and Policies Report an Incident Business Associates …" at bounding box center [248, 141] width 496 height 283
click at [349, 18] on nav "Toggle navigation [PERSON_NAME] [EMAIL_ADDRESS][DOMAIN_NAME] Manage My Enterpri…" at bounding box center [302, 11] width 388 height 22
click at [186, 43] on h4 "Bloodborne Pathogens Training" at bounding box center [301, 43] width 351 height 9
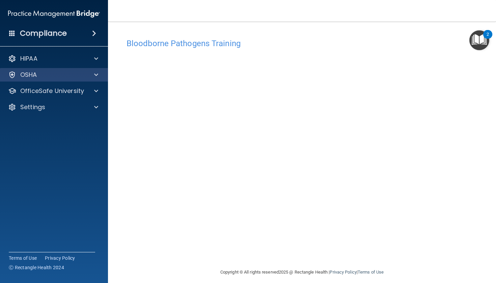
click at [60, 80] on div "OSHA" at bounding box center [54, 74] width 108 height 13
click at [80, 98] on div "HIPAA Documents and Policies Report an Incident Business Associates Emergency P…" at bounding box center [54, 84] width 108 height 70
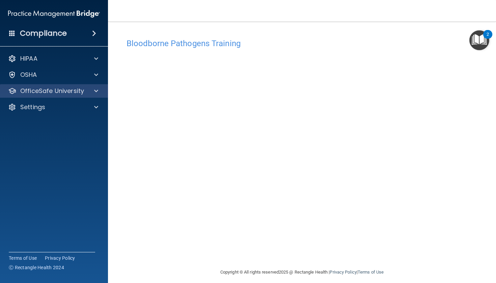
click at [86, 91] on div "OfficeSafe University" at bounding box center [45, 91] width 84 height 8
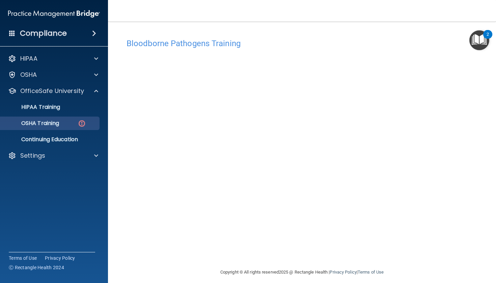
click at [39, 123] on p "OSHA Training" at bounding box center [31, 123] width 55 height 7
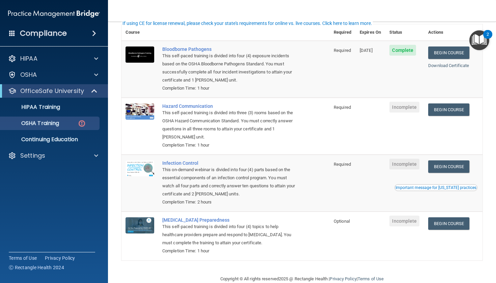
scroll to position [49, 0]
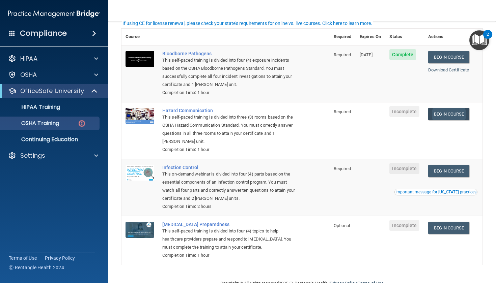
click at [455, 114] on link "Begin Course" at bounding box center [448, 114] width 41 height 12
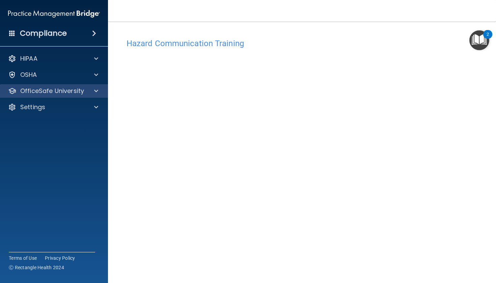
click at [98, 89] on div at bounding box center [95, 91] width 17 height 8
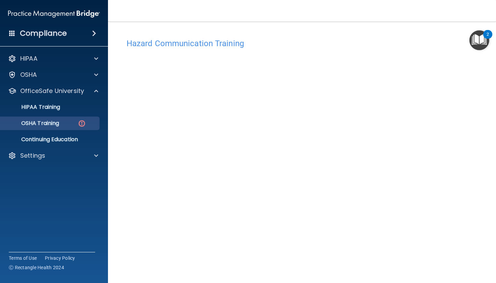
click at [53, 123] on p "OSHA Training" at bounding box center [31, 123] width 55 height 7
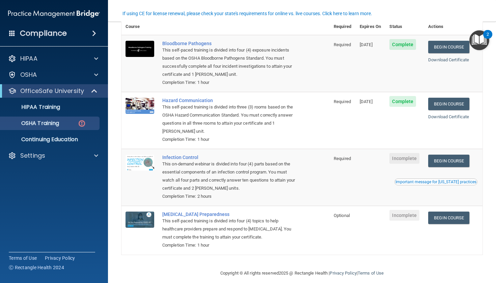
scroll to position [59, 0]
click at [455, 159] on link "Begin Course" at bounding box center [448, 161] width 41 height 12
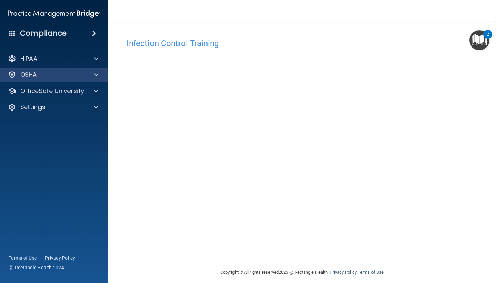
click at [74, 80] on div "OSHA" at bounding box center [54, 74] width 108 height 13
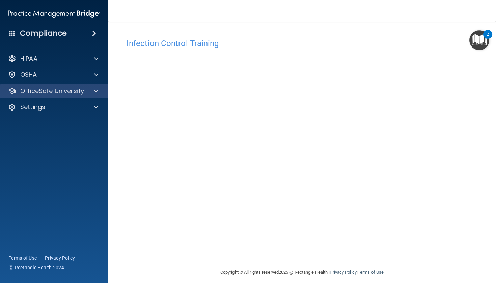
click at [79, 89] on p "OfficeSafe University" at bounding box center [52, 91] width 64 height 8
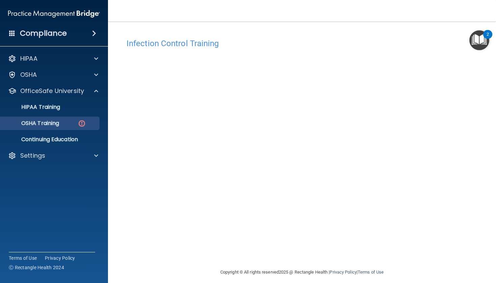
click at [45, 124] on p "OSHA Training" at bounding box center [31, 123] width 55 height 7
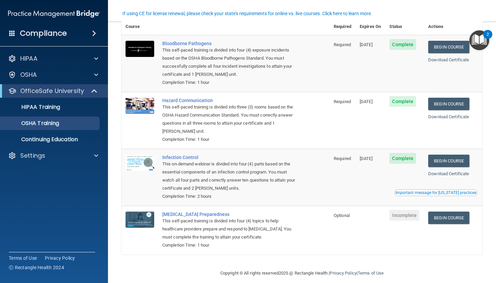
scroll to position [40, 0]
click at [451, 216] on link "Begin Course" at bounding box center [448, 218] width 41 height 12
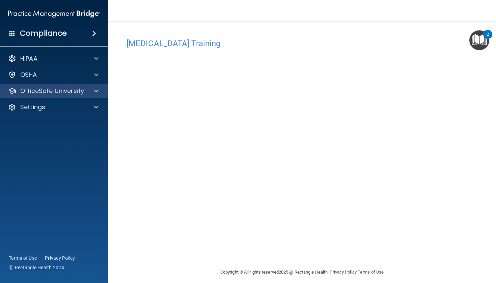
click at [44, 90] on p "OfficeSafe University" at bounding box center [52, 91] width 64 height 8
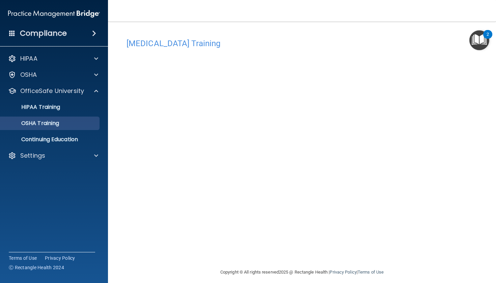
click at [42, 120] on p "OSHA Training" at bounding box center [31, 123] width 55 height 7
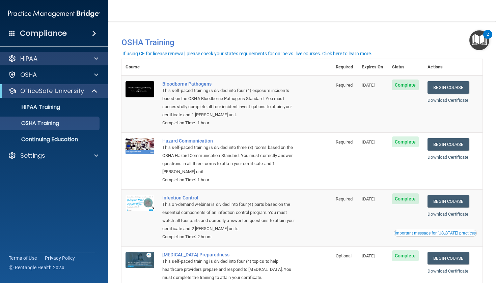
click at [56, 53] on div "HIPAA" at bounding box center [54, 58] width 108 height 13
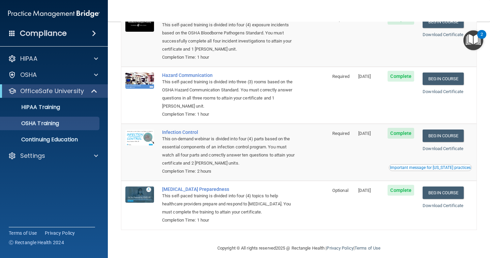
scroll to position [65, 0]
